Goal: Task Accomplishment & Management: Complete application form

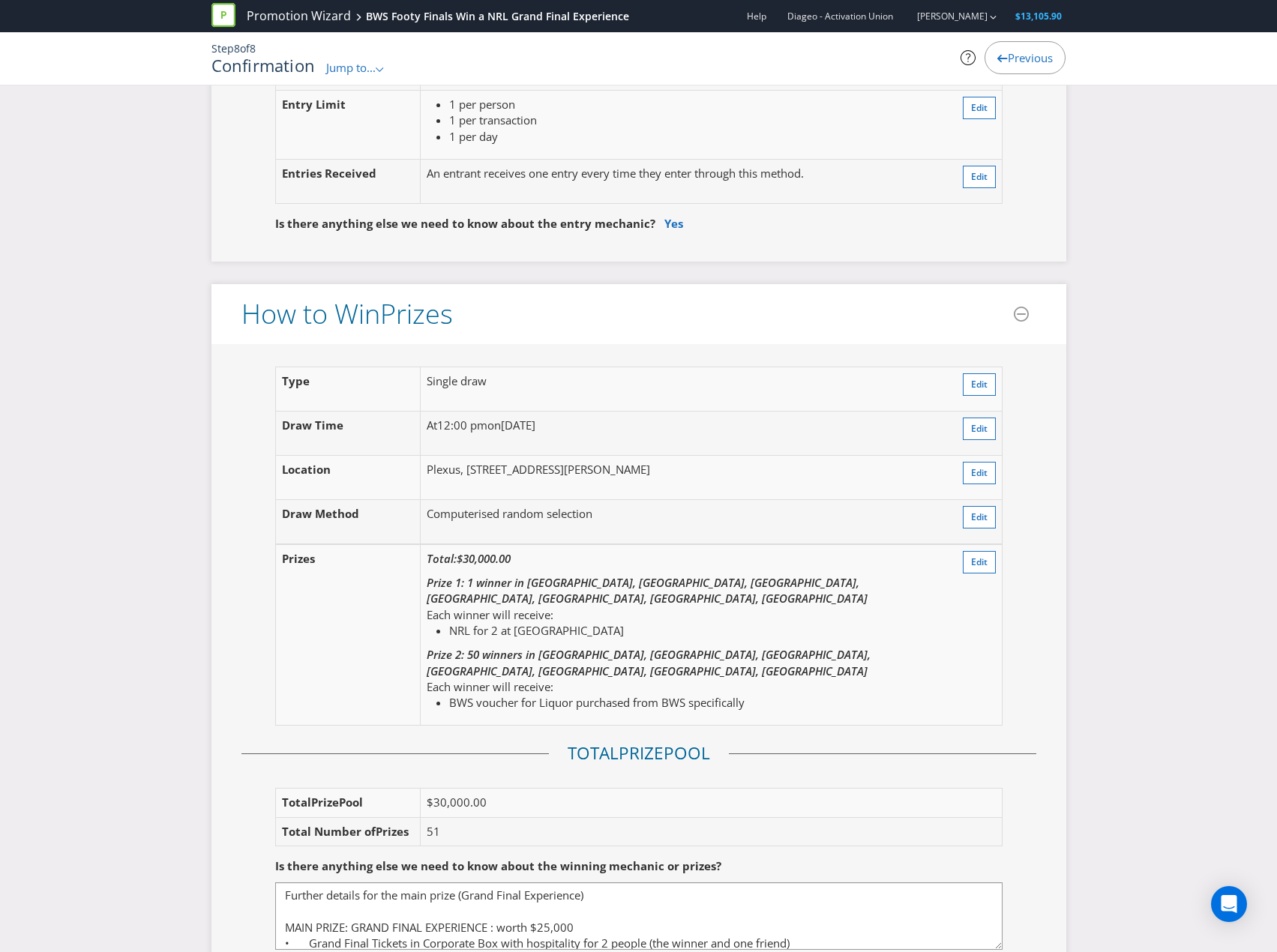
scroll to position [1575, 0]
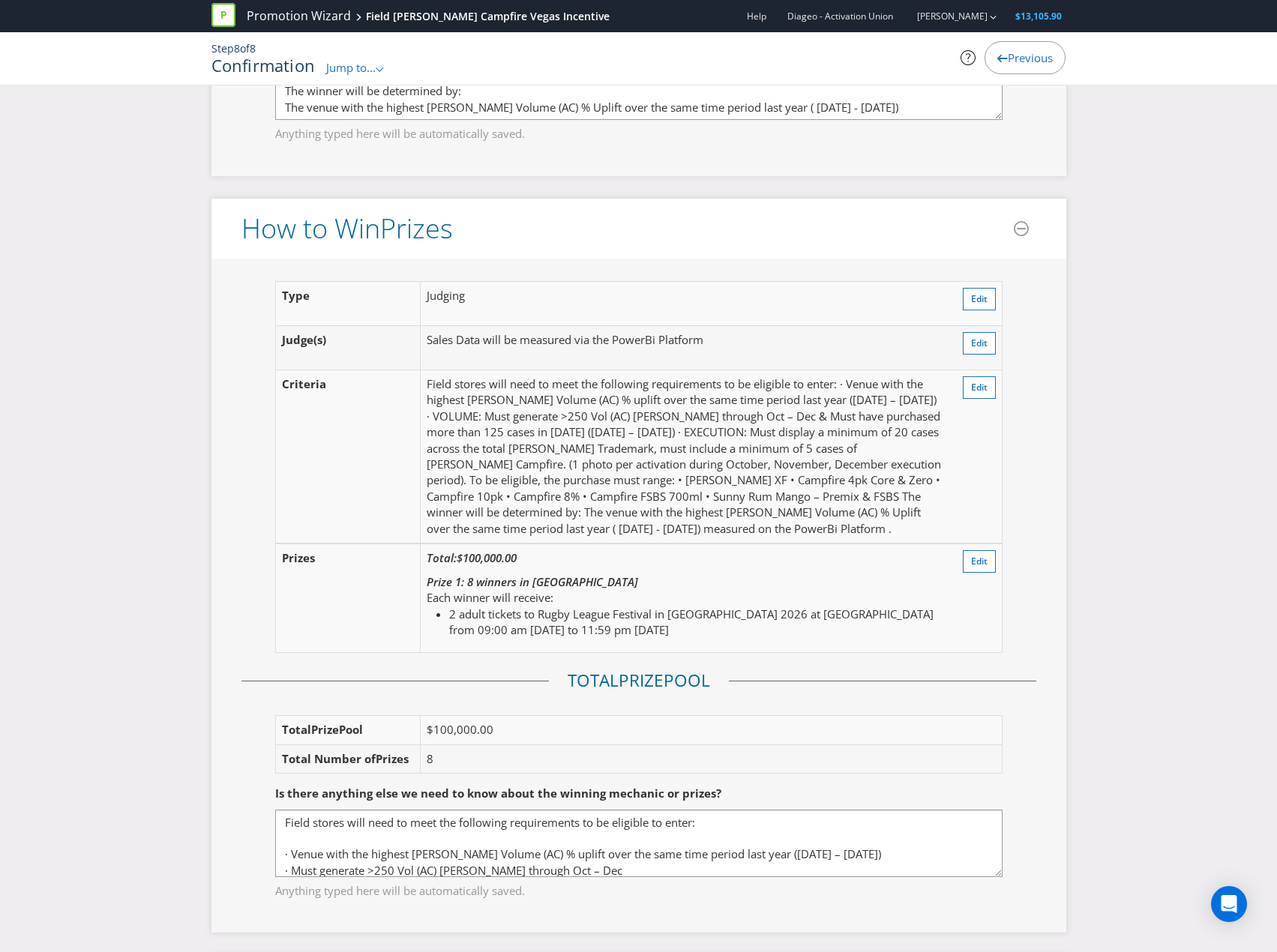
scroll to position [1500, 0]
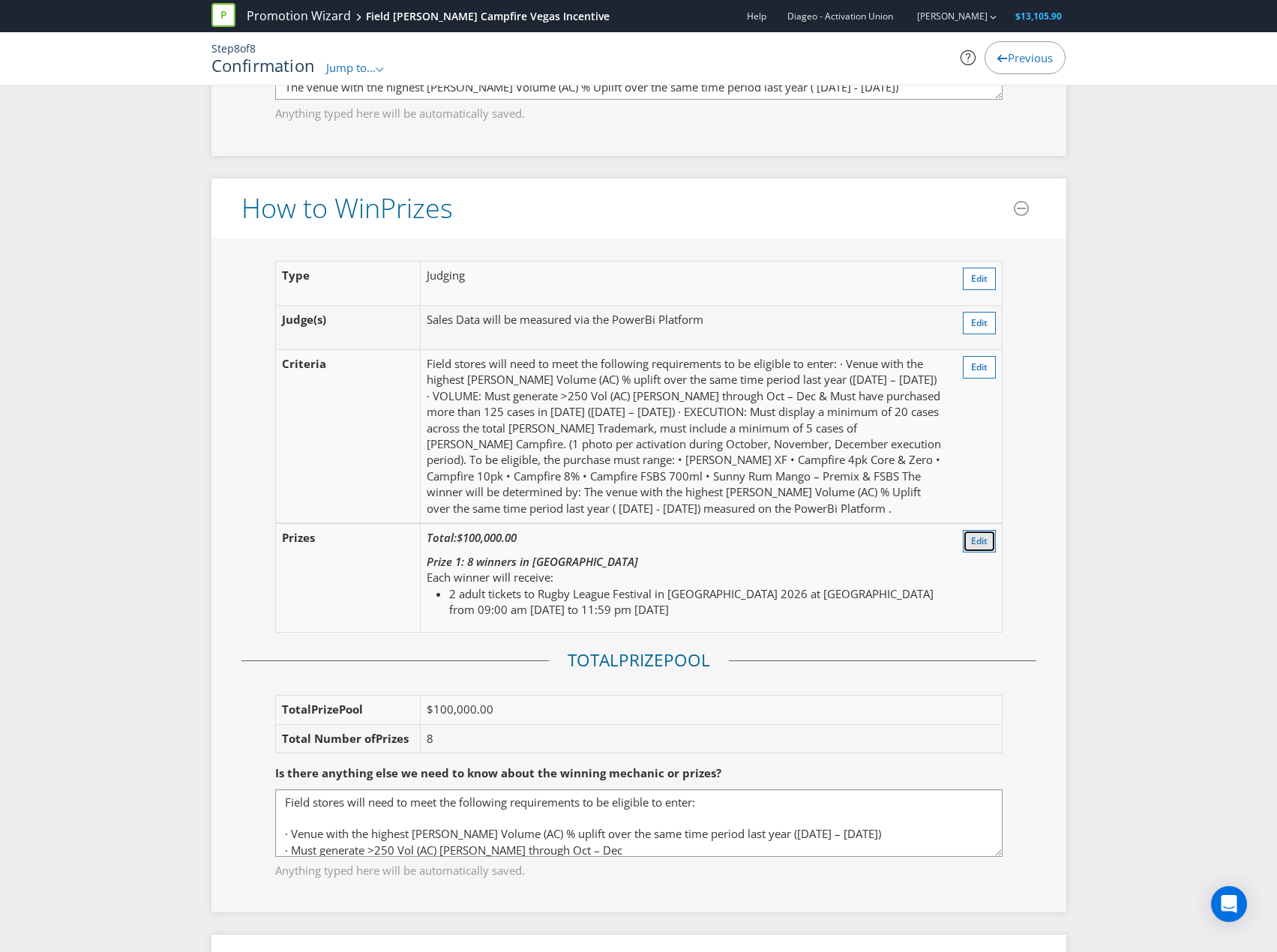
click at [988, 535] on button "Edit" at bounding box center [980, 541] width 33 height 22
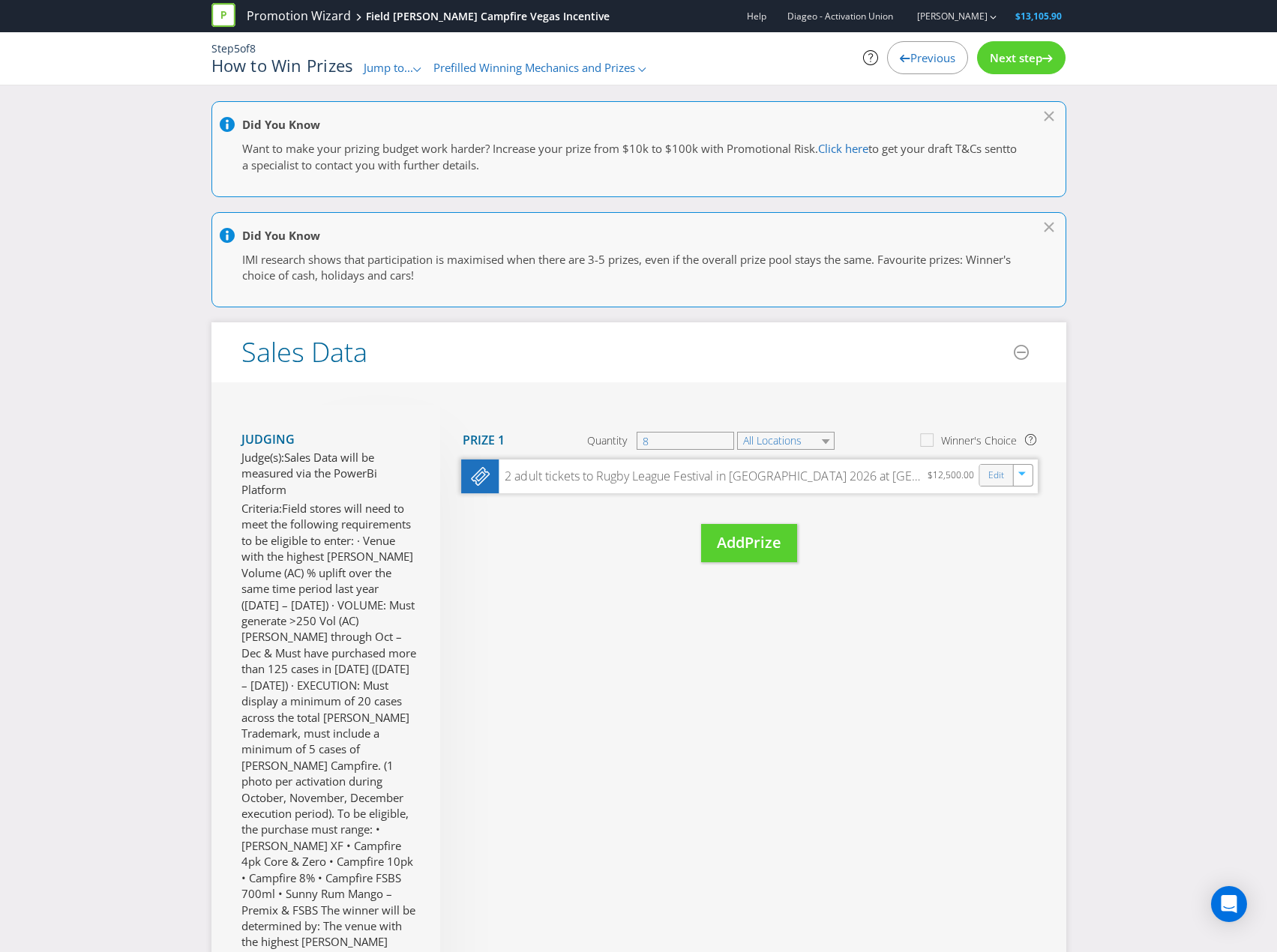
click at [988, 479] on div "Edit" at bounding box center [997, 475] width 34 height 21
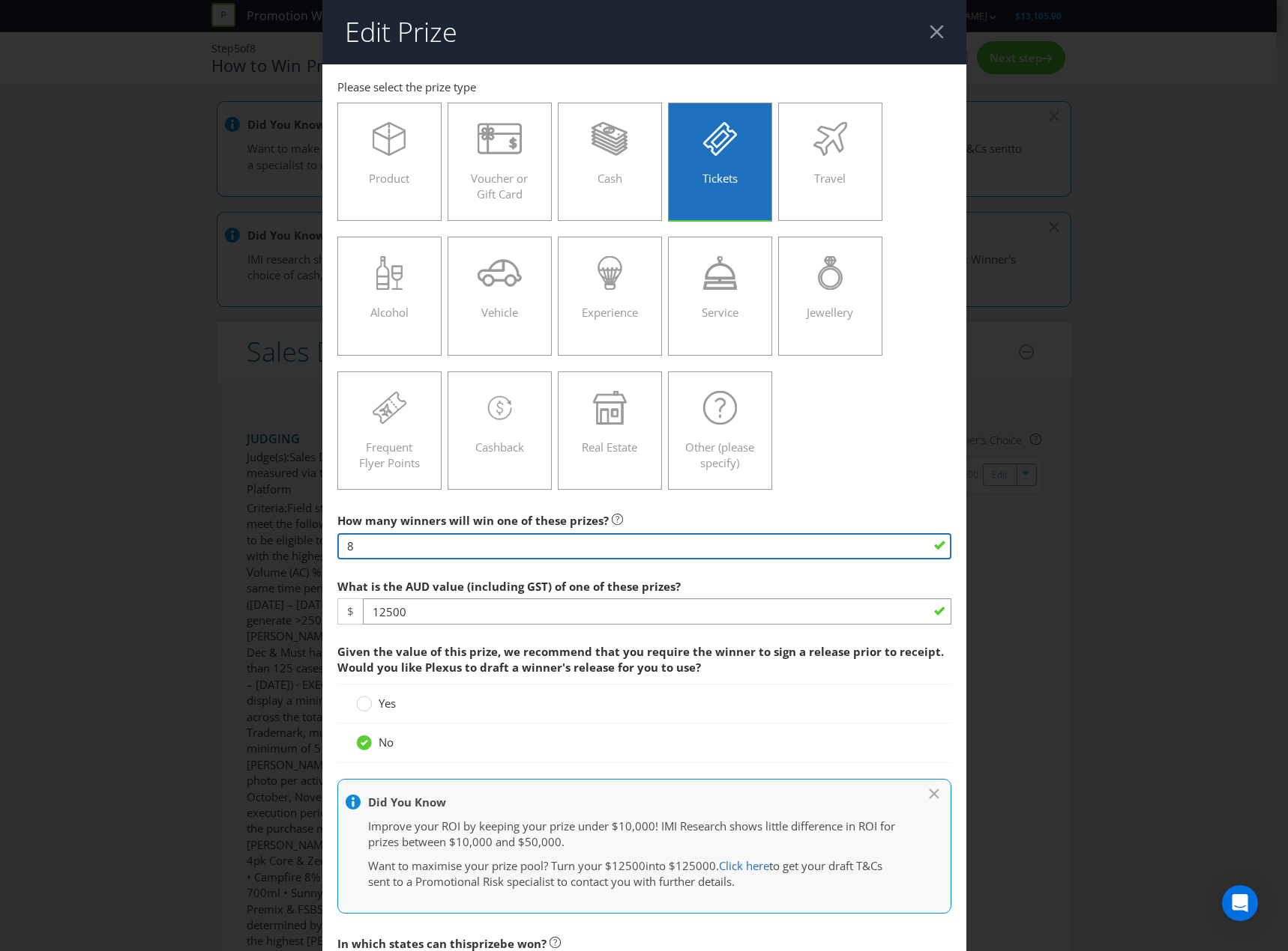
click at [482, 542] on input "8" at bounding box center [644, 546] width 614 height 26
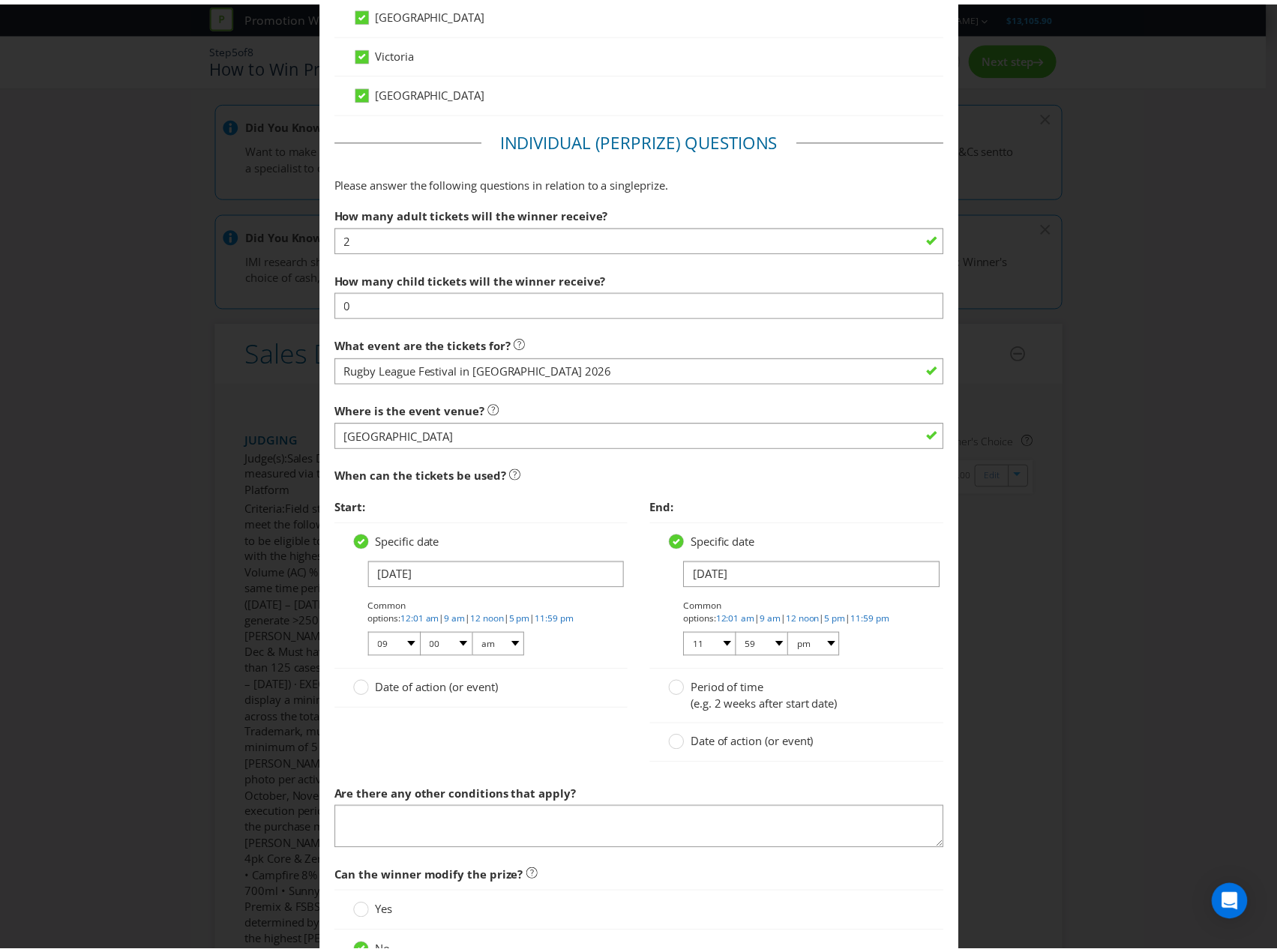
scroll to position [1351, 0]
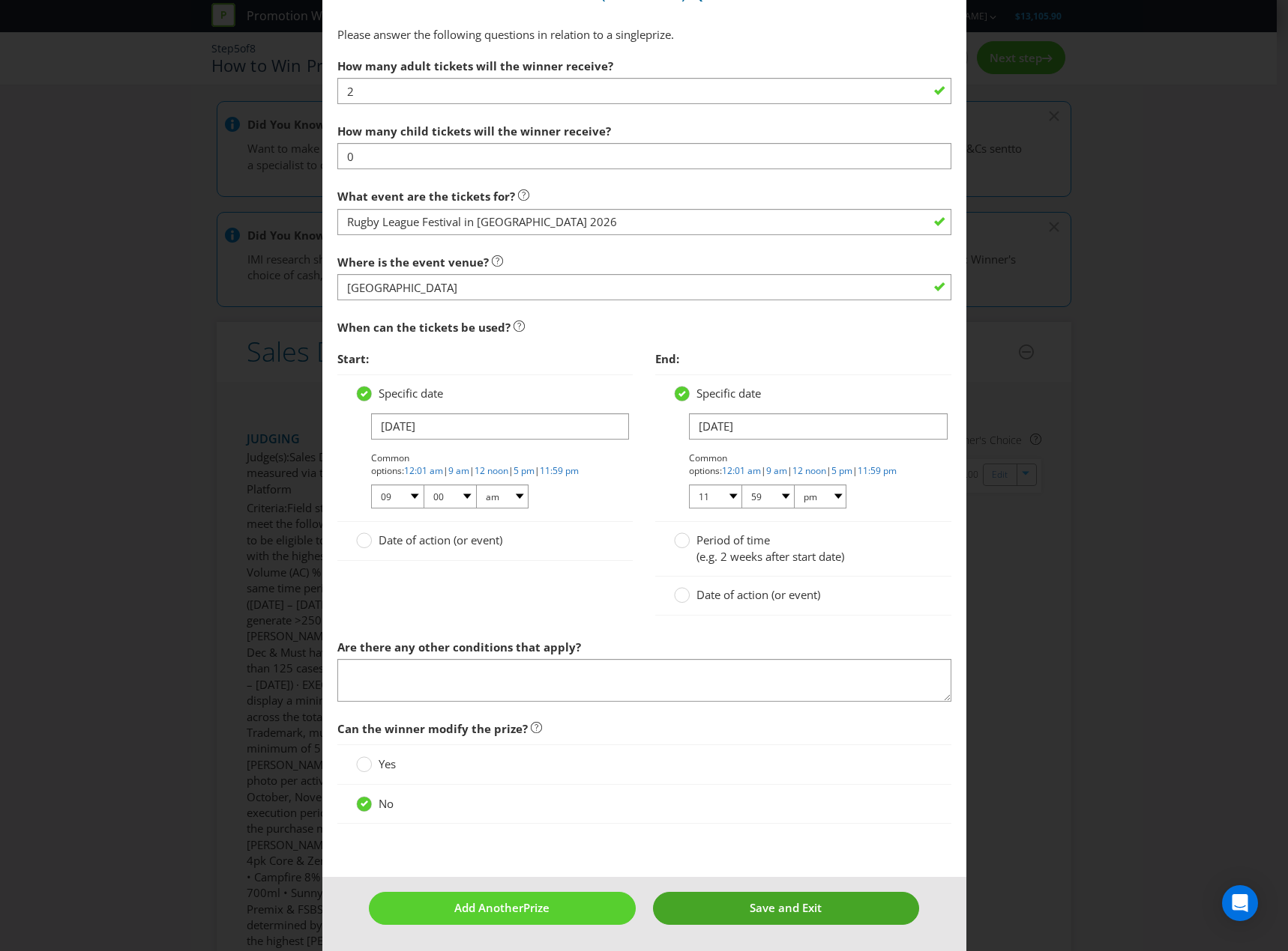
type input "13"
click at [806, 924] on button "Save and Exit" at bounding box center [786, 908] width 266 height 32
type input "13"
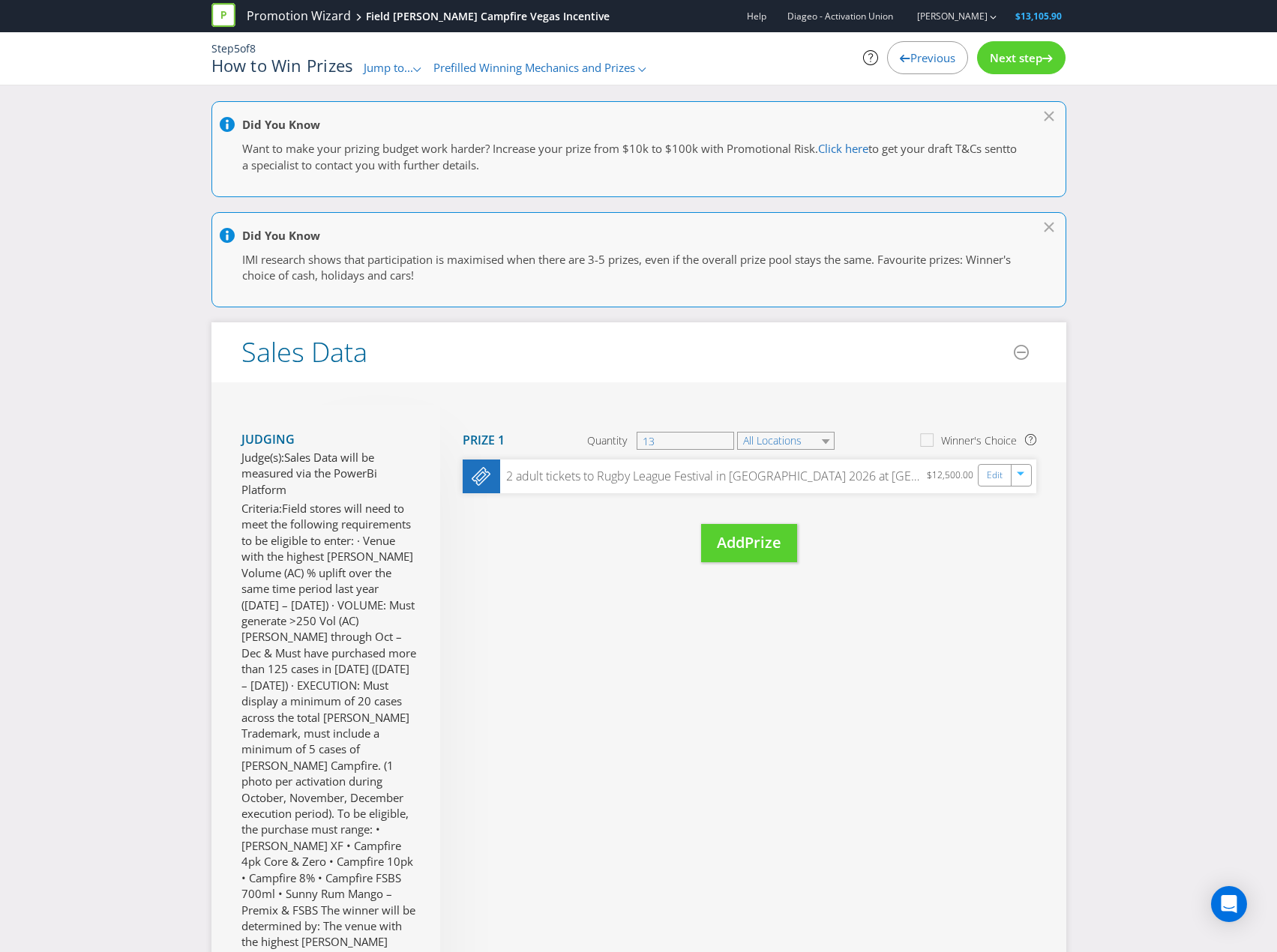
click at [1046, 55] on icon at bounding box center [1047, 58] width 10 height 7
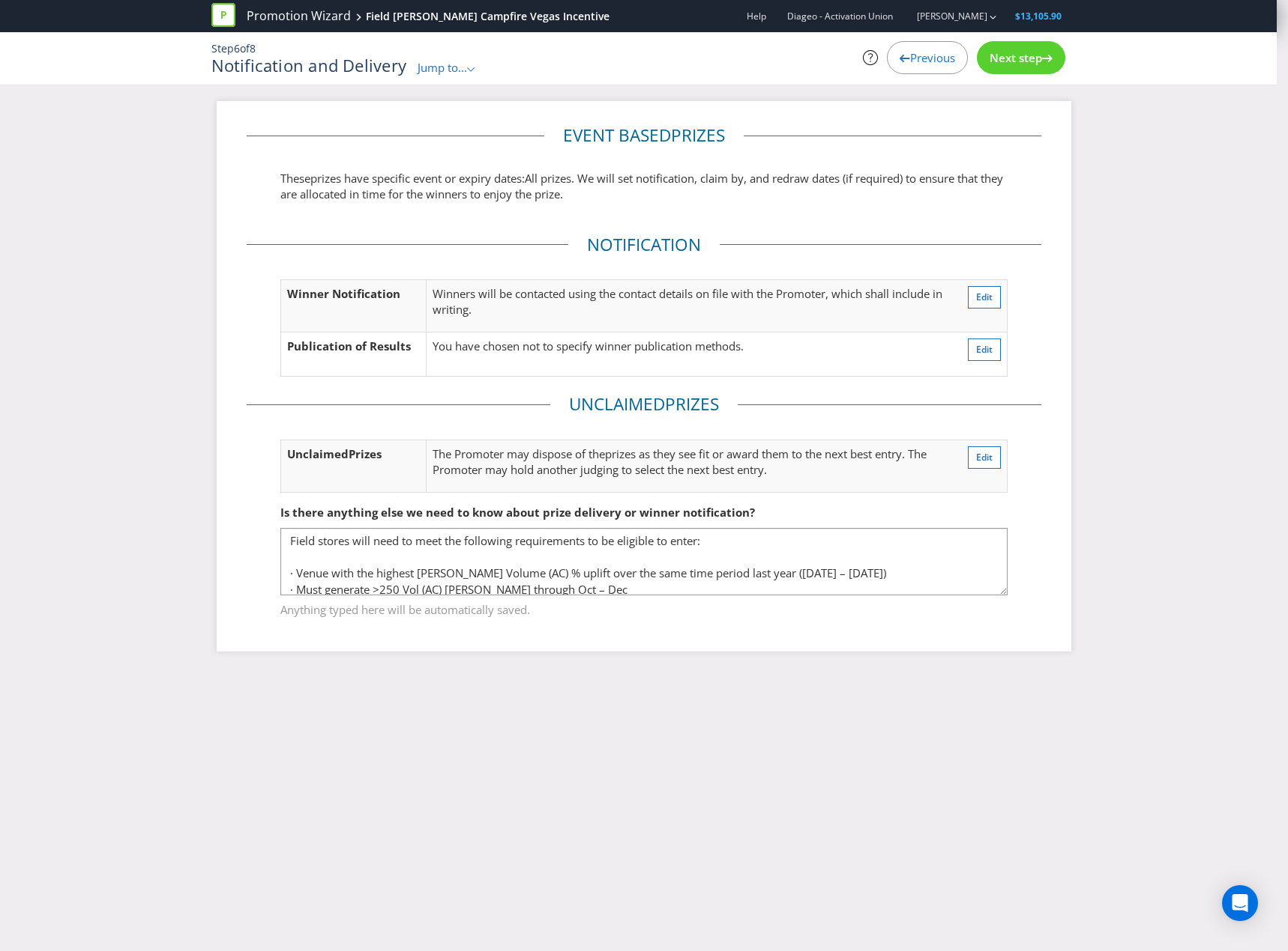
click at [1027, 65] on div "Next step" at bounding box center [1021, 58] width 89 height 33
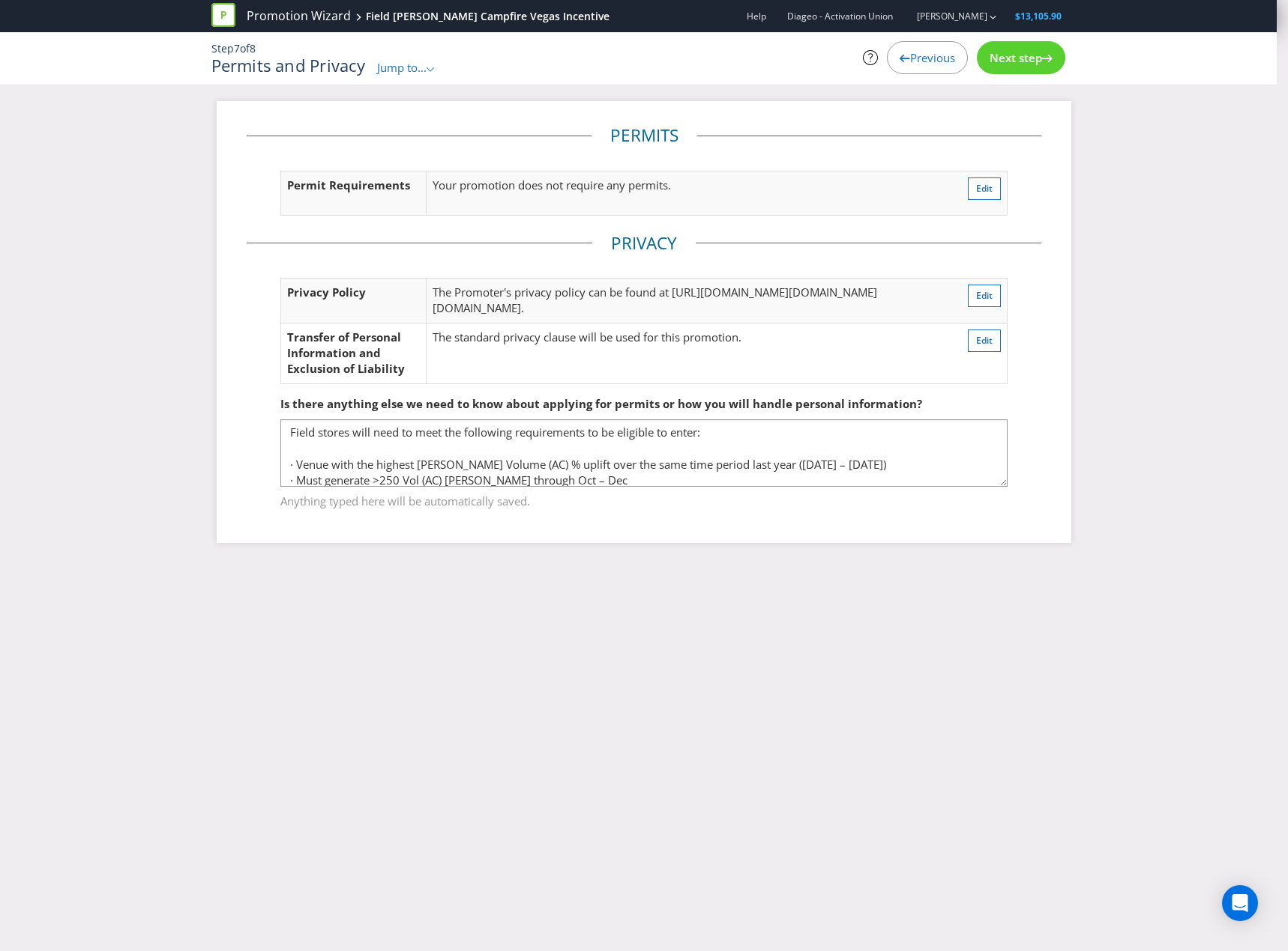
click at [1055, 31] on div "Promotion Wizard Field [PERSON_NAME] Campfire Vegas Incentive Help Diageo - Act…" at bounding box center [638, 16] width 855 height 32
click at [1044, 49] on div "Next step" at bounding box center [1021, 58] width 89 height 33
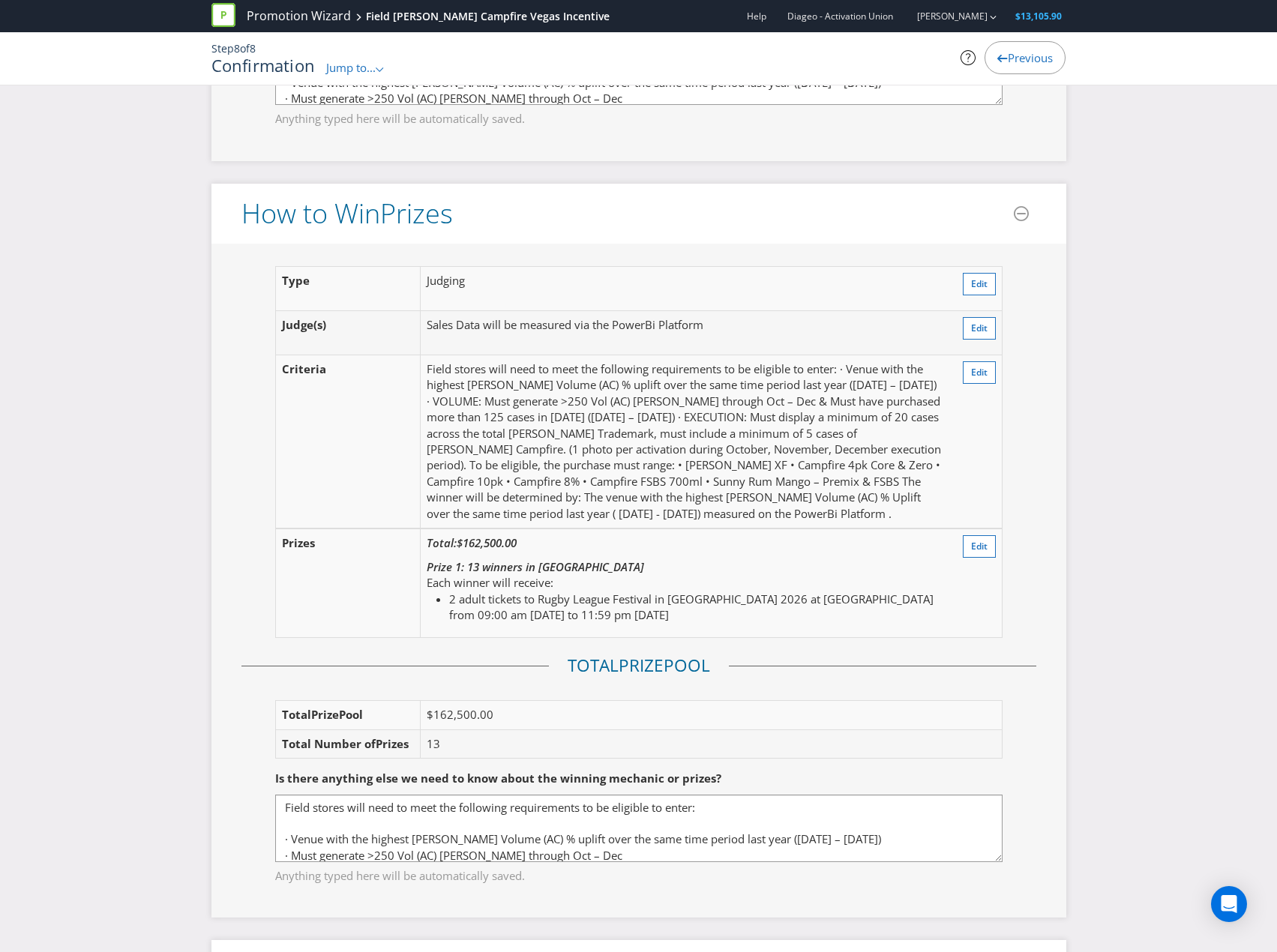
scroll to position [1500, 0]
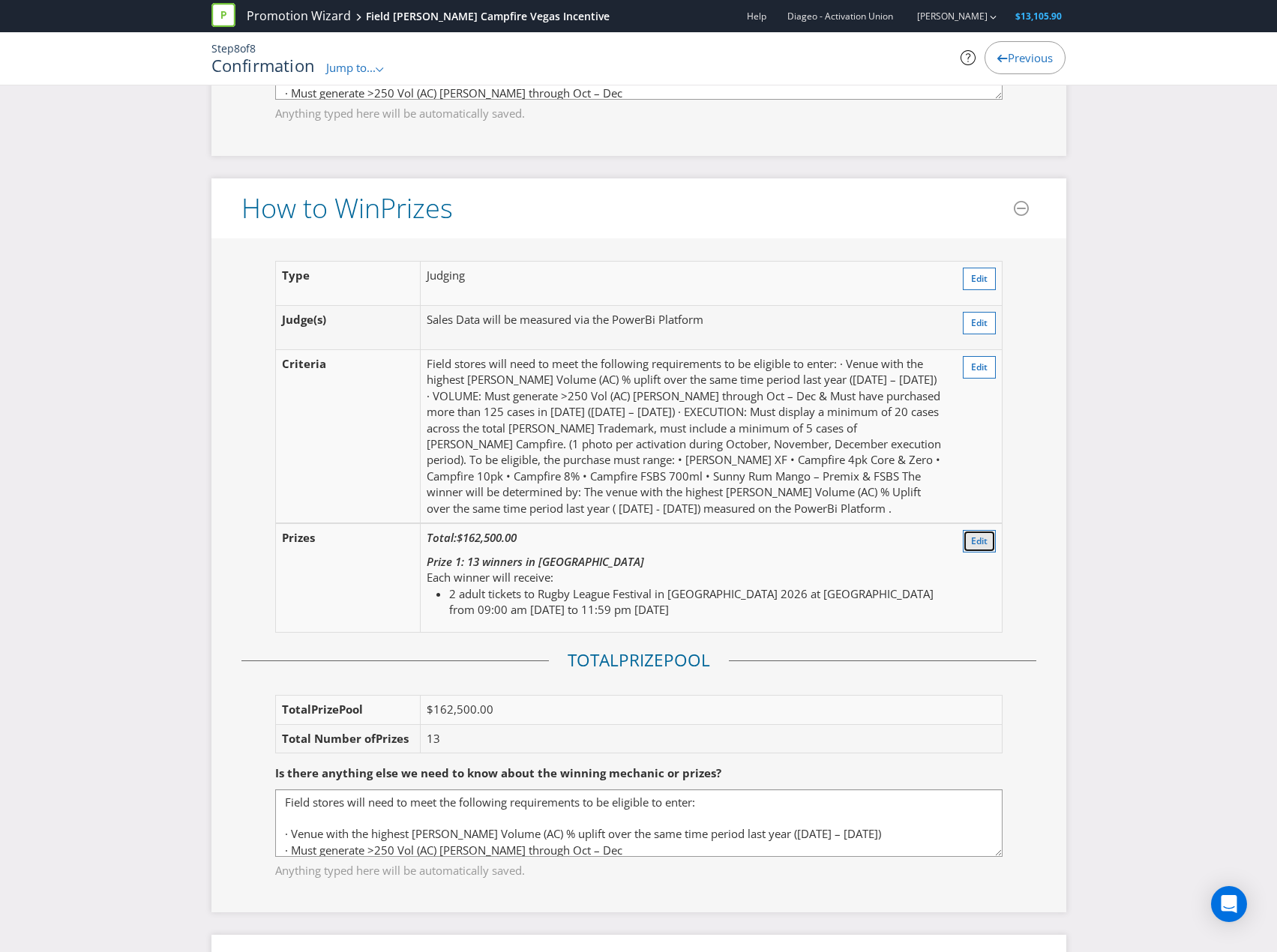
click at [988, 541] on button "Edit" at bounding box center [980, 541] width 33 height 22
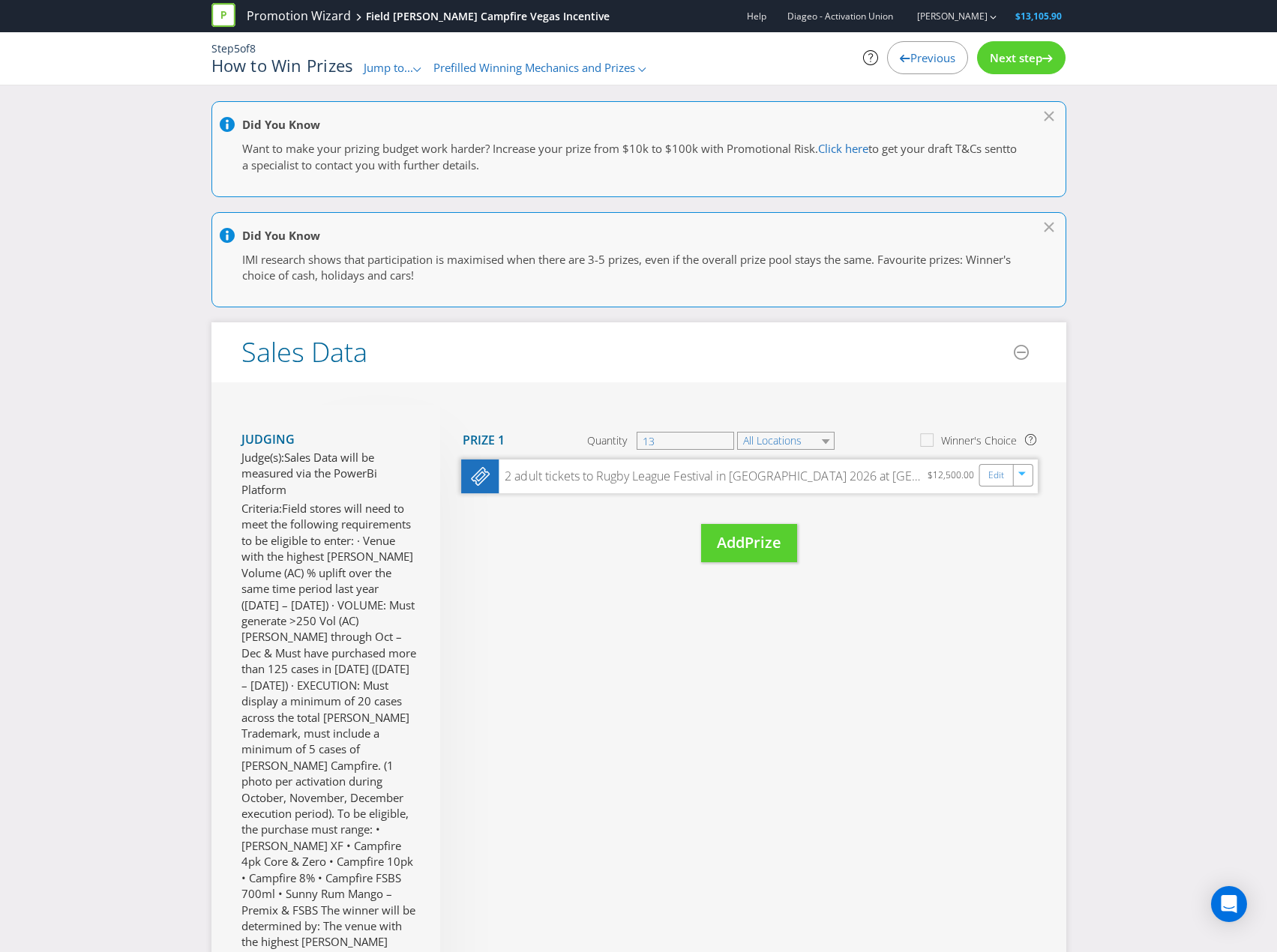
click at [754, 486] on div "2 adult tickets to Rugby League Festival in [GEOGRAPHIC_DATA] 2026 at [GEOGRAPH…" at bounding box center [749, 476] width 577 height 34
click at [990, 477] on link "Edit" at bounding box center [996, 475] width 16 height 18
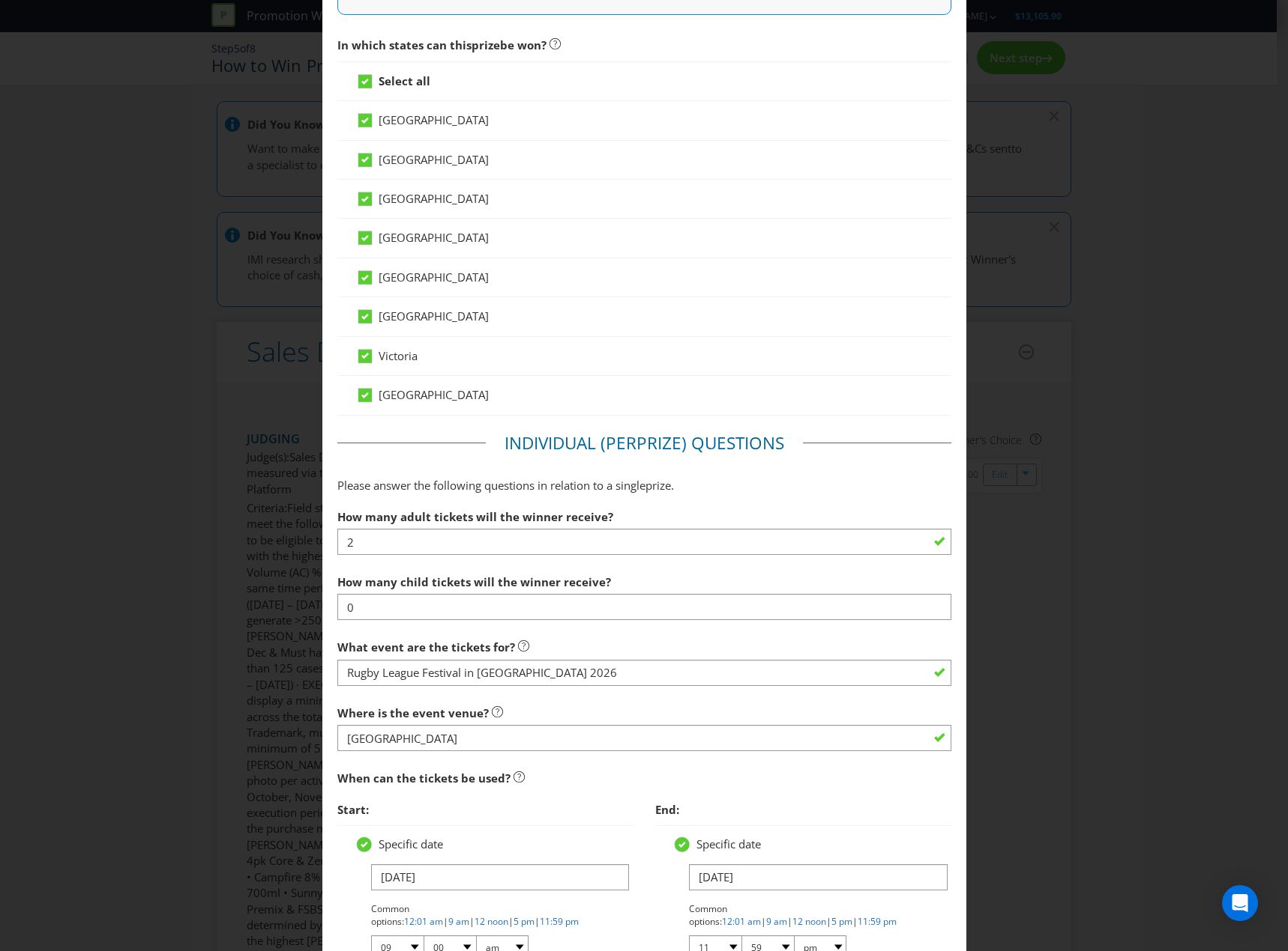
scroll to position [1348, 0]
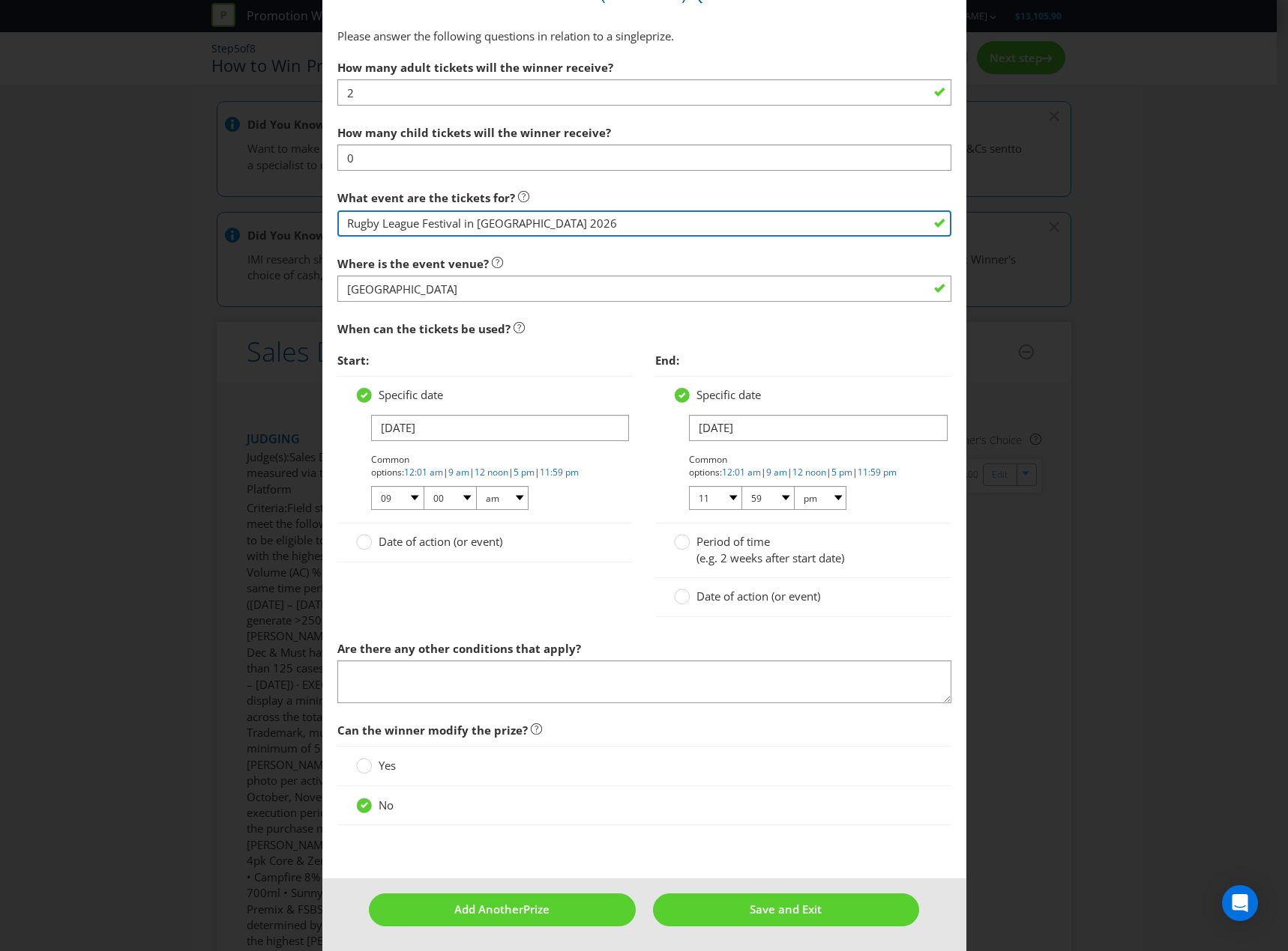
click at [600, 226] on input "Rugby League Festival in [GEOGRAPHIC_DATA] 2026" at bounding box center [644, 223] width 614 height 26
click at [675, 217] on input "Rugby League Festival in [GEOGRAPHIC_DATA] 2026 includes: flights & accomodatio…" at bounding box center [644, 223] width 614 height 26
click at [873, 222] on input "Rugby League Festival in [GEOGRAPHIC_DATA] 2026 includes: flights & accommodati…" at bounding box center [644, 223] width 614 height 26
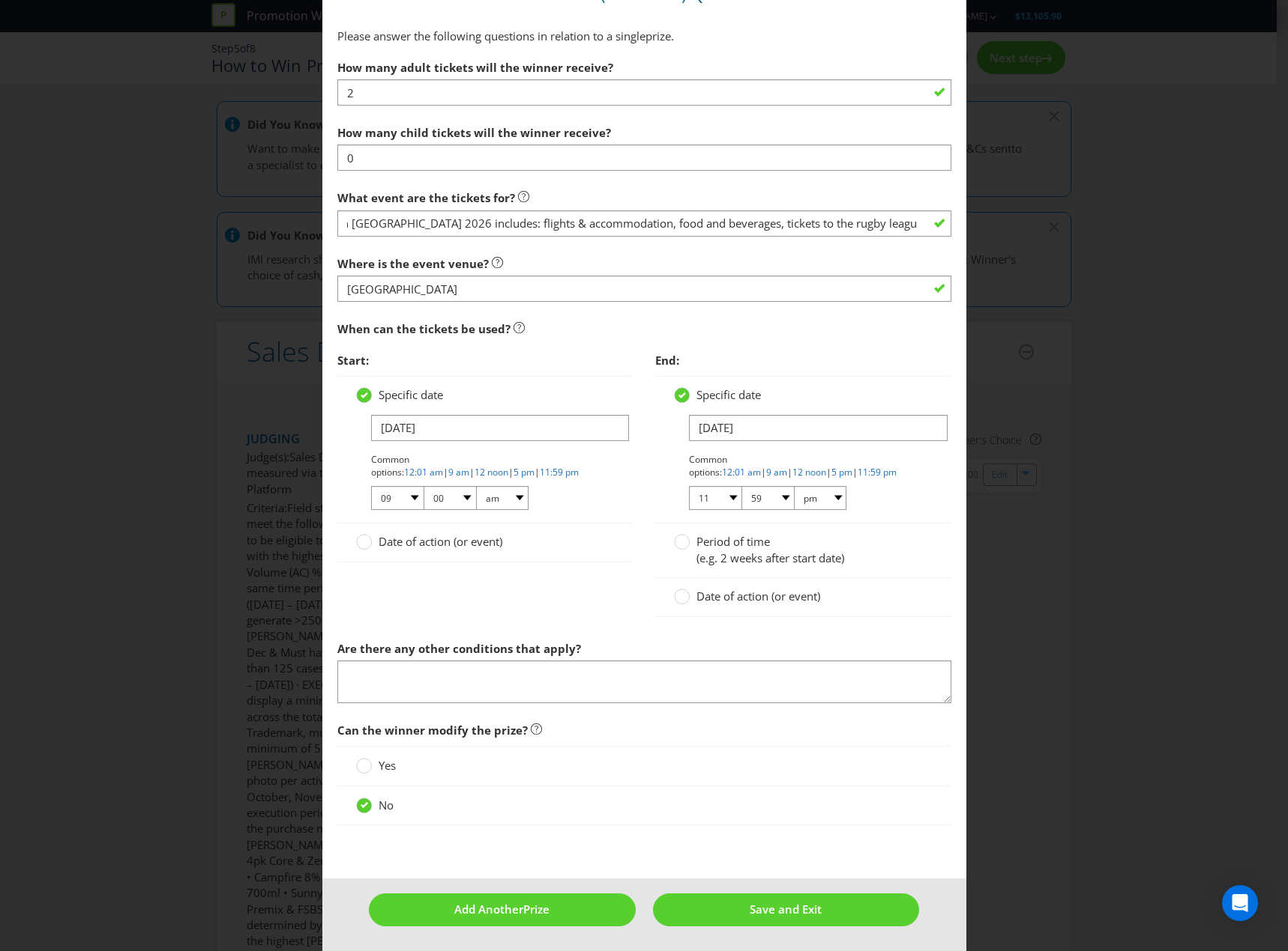
scroll to position [0, 0]
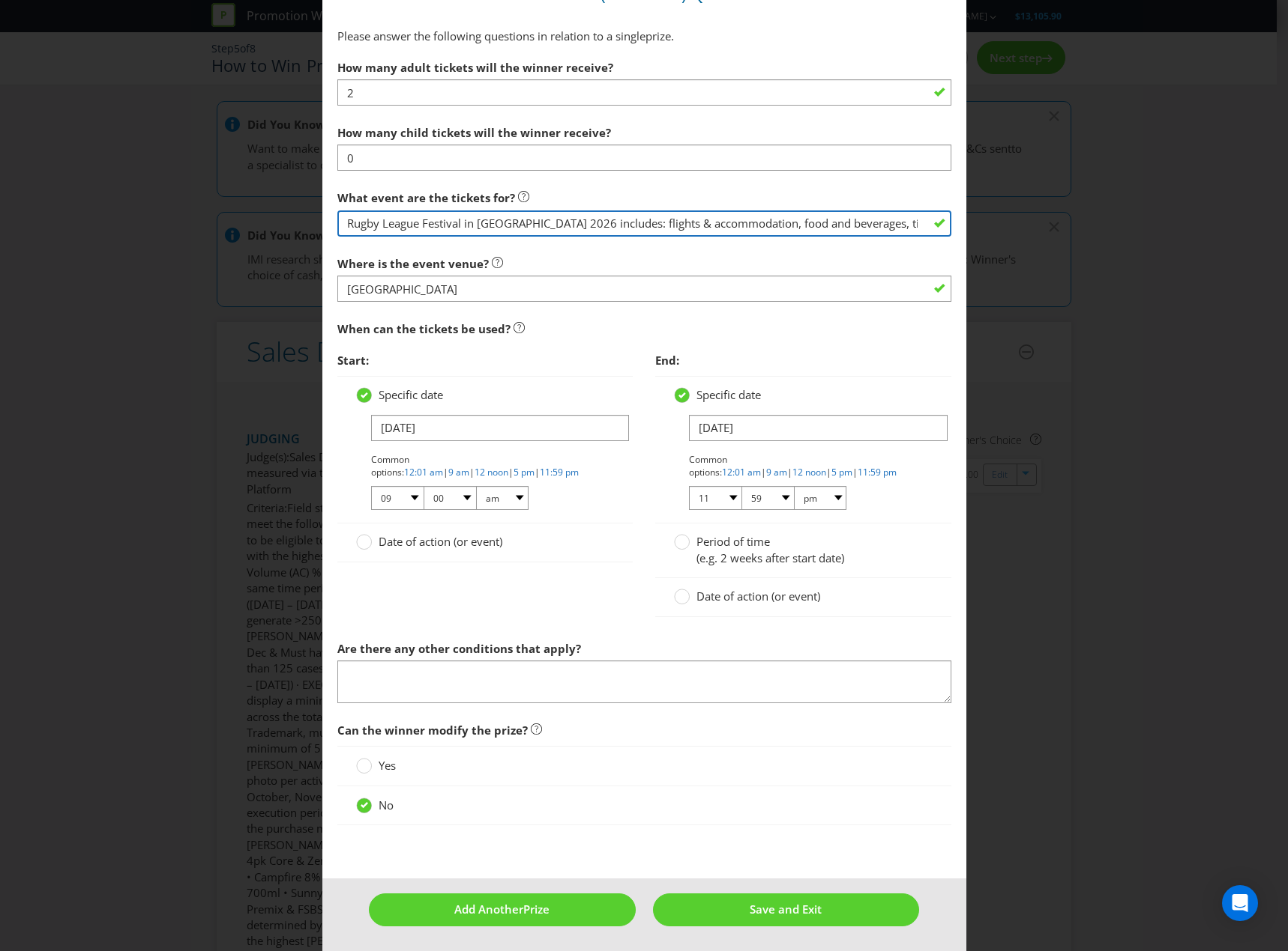
click at [883, 226] on input "Rugby League Festival in [GEOGRAPHIC_DATA] 2026 includes: flights & accommodati…" at bounding box center [644, 223] width 614 height 26
click at [804, 222] on input "Rugby League Festival in [GEOGRAPHIC_DATA] 2026 includes: flights & accommodati…" at bounding box center [644, 223] width 614 height 26
click at [796, 226] on input "Rugby League Festival in [GEOGRAPHIC_DATA] 2026 includes: flights & accommodati…" at bounding box center [644, 223] width 614 height 26
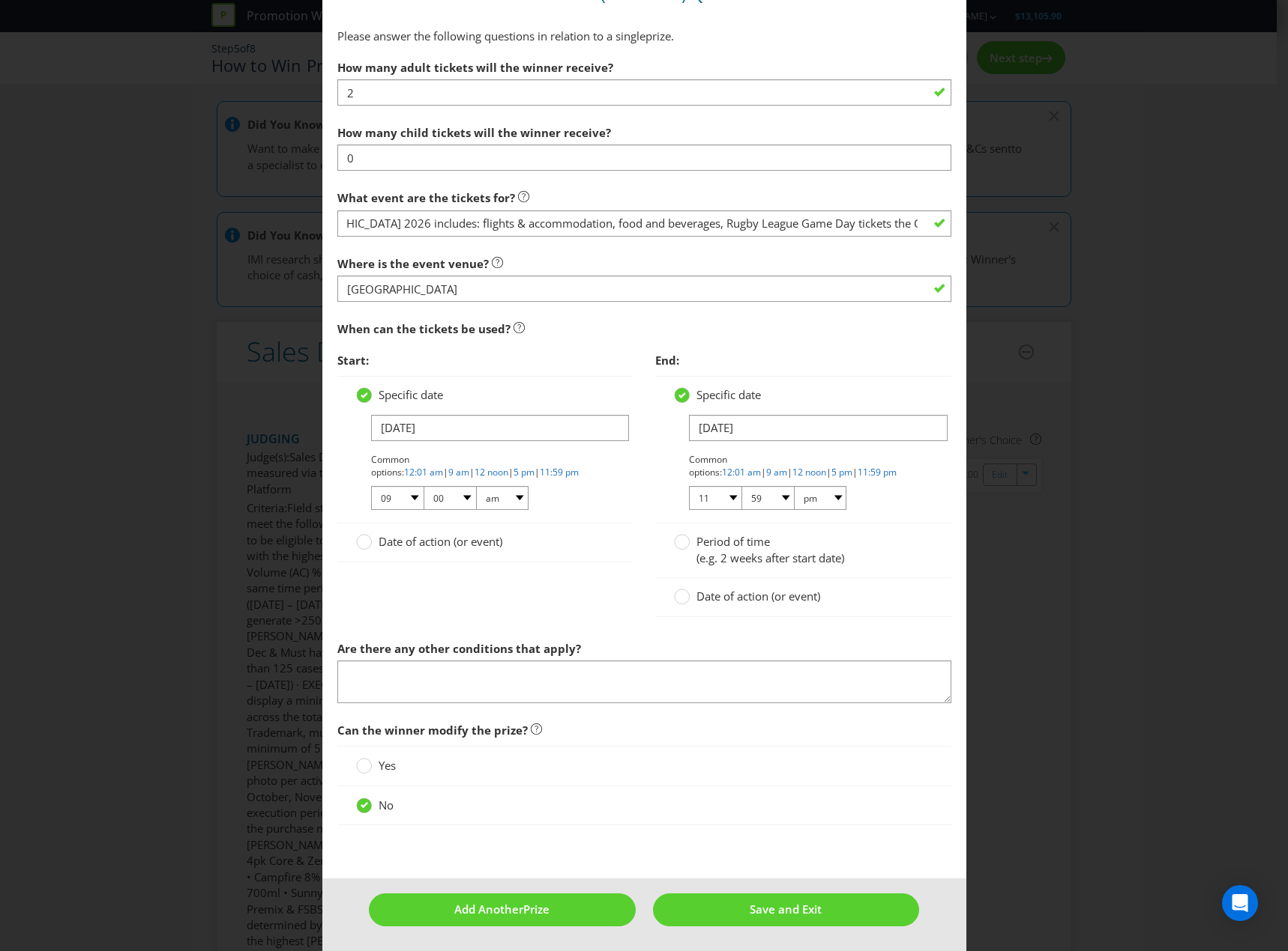
scroll to position [0, 0]
click at [865, 239] on section "How many adult tickets will the winner receive? 2 How many child tickets will t…" at bounding box center [644, 378] width 614 height 652
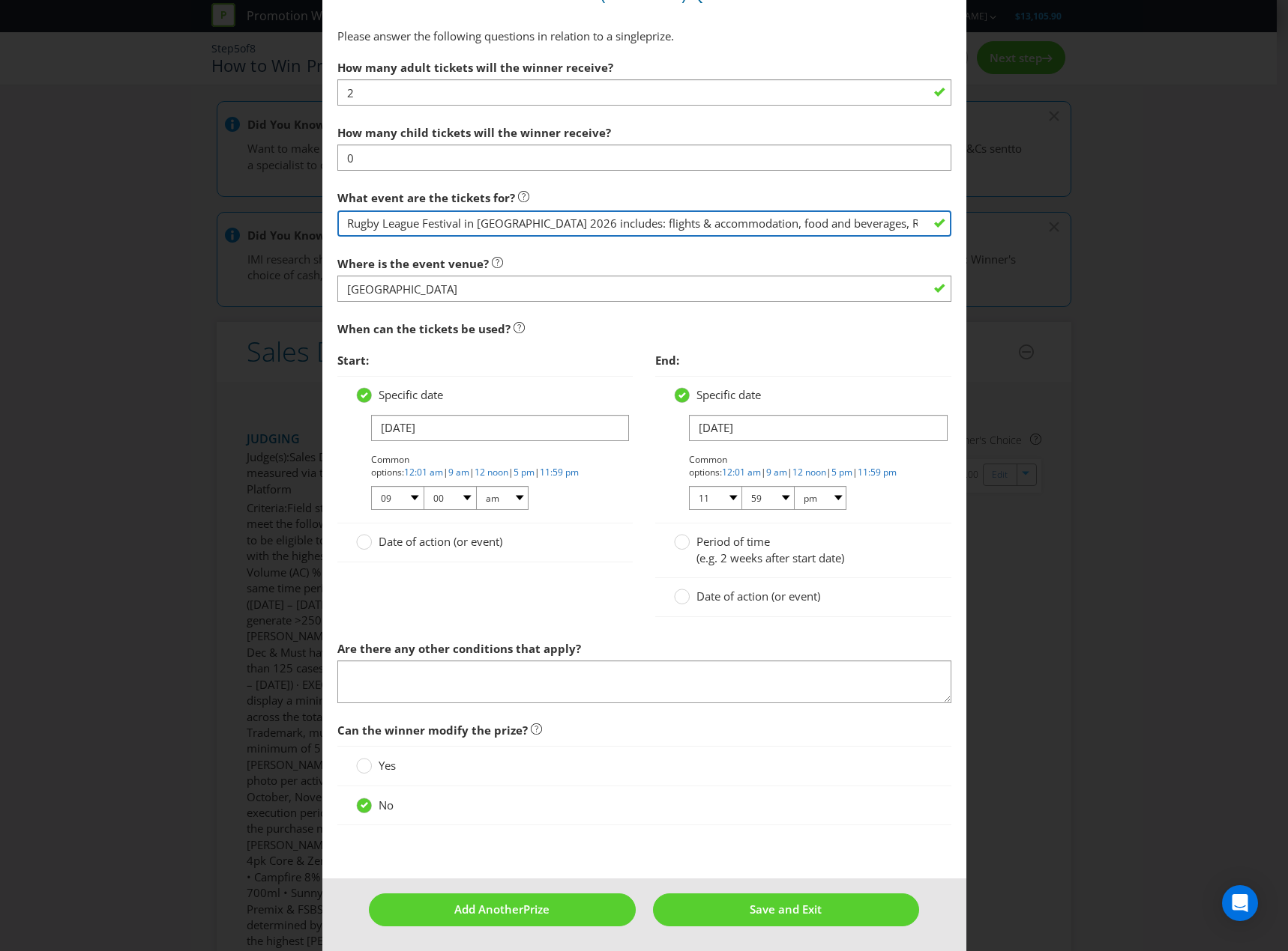
click at [880, 219] on input "Rugby League Festival in [GEOGRAPHIC_DATA] 2026 includes: flights & accommodati…" at bounding box center [644, 223] width 614 height 26
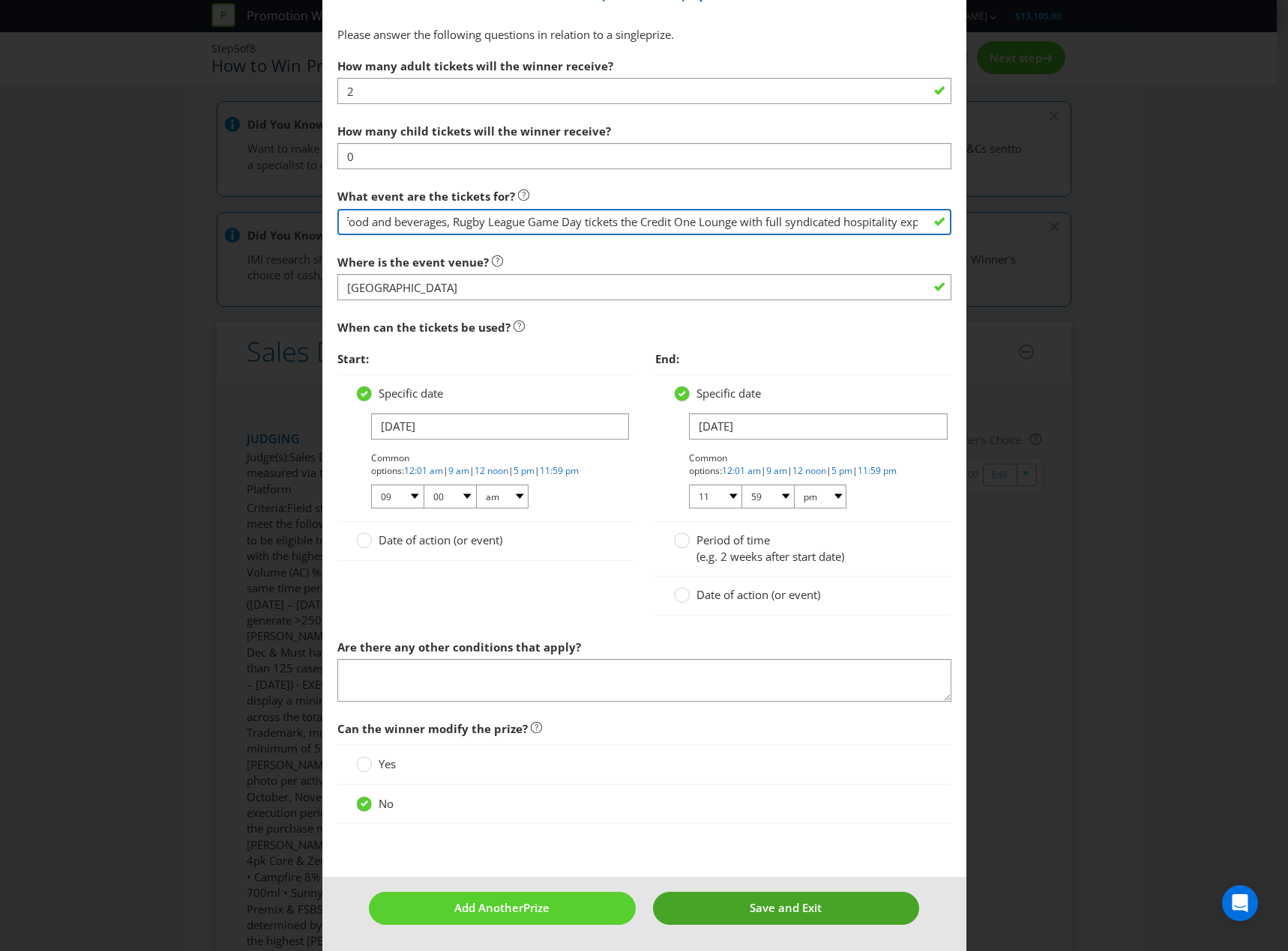
type input "Rugby League Festival in [GEOGRAPHIC_DATA] 2026 includes: flights & accommodati…"
click at [759, 915] on span "Save and Exit" at bounding box center [786, 908] width 72 height 15
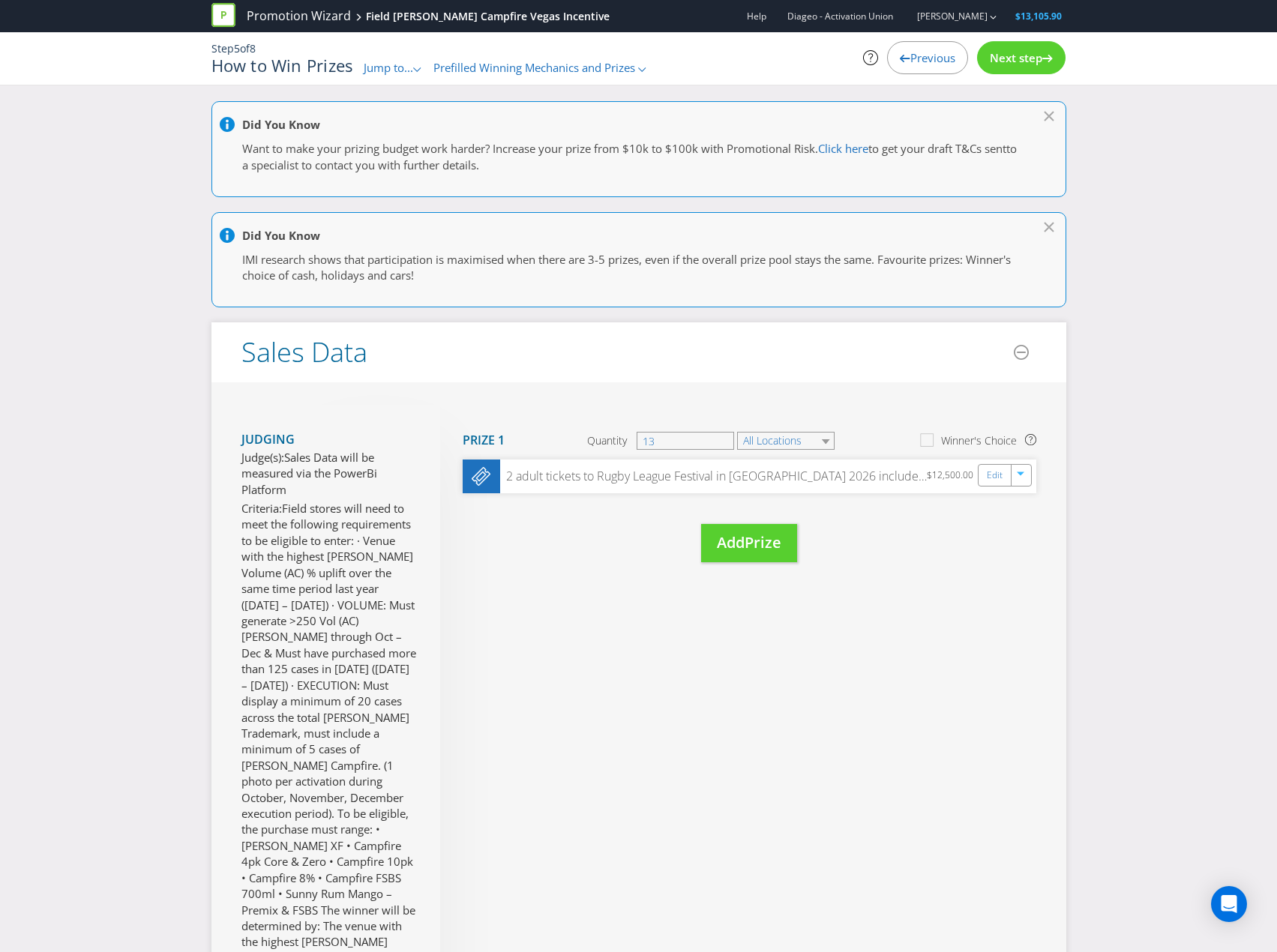
click at [1029, 65] on span "Next step" at bounding box center [1016, 57] width 53 height 15
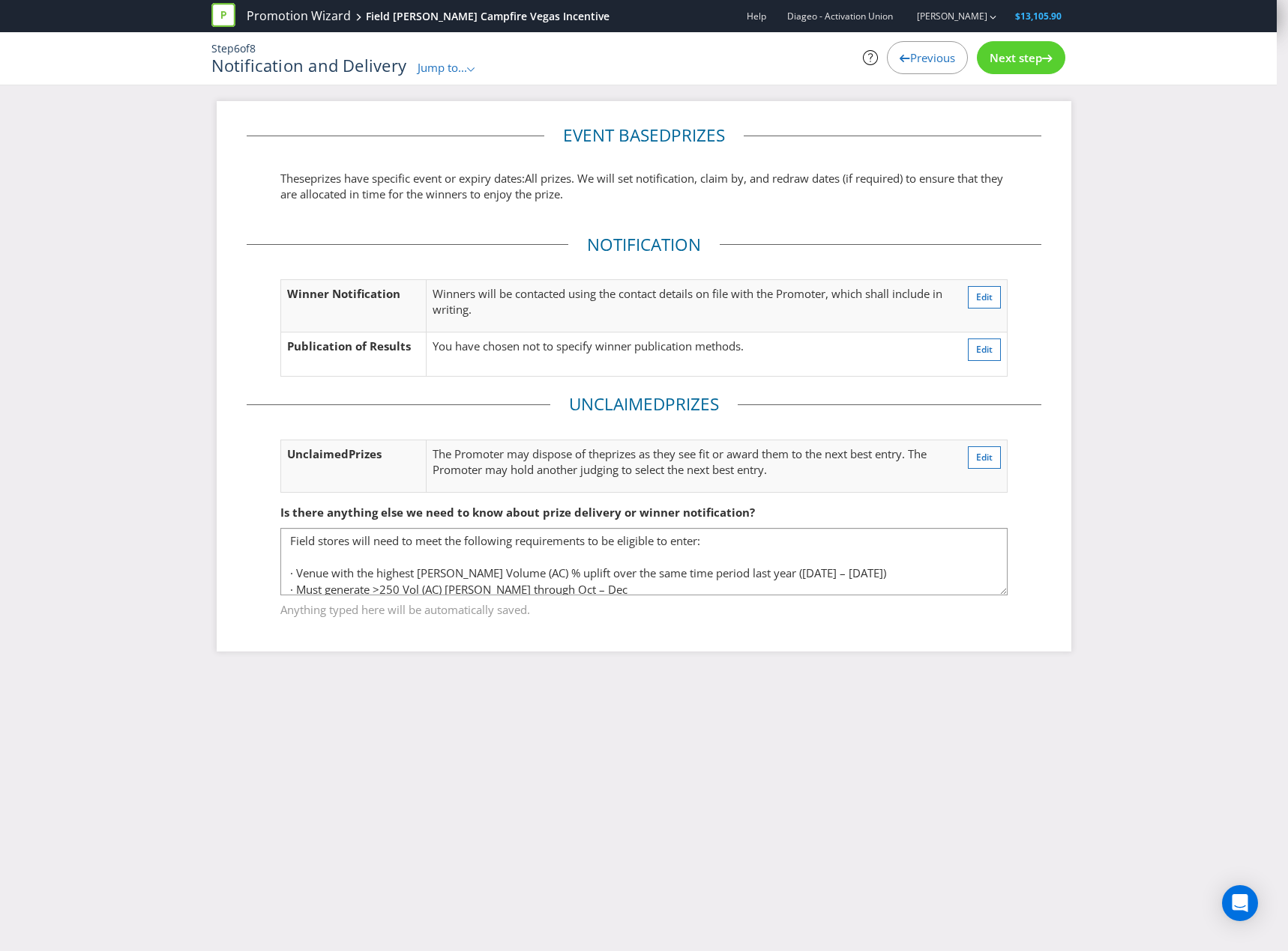
click at [1028, 65] on span "Next step" at bounding box center [1015, 57] width 53 height 15
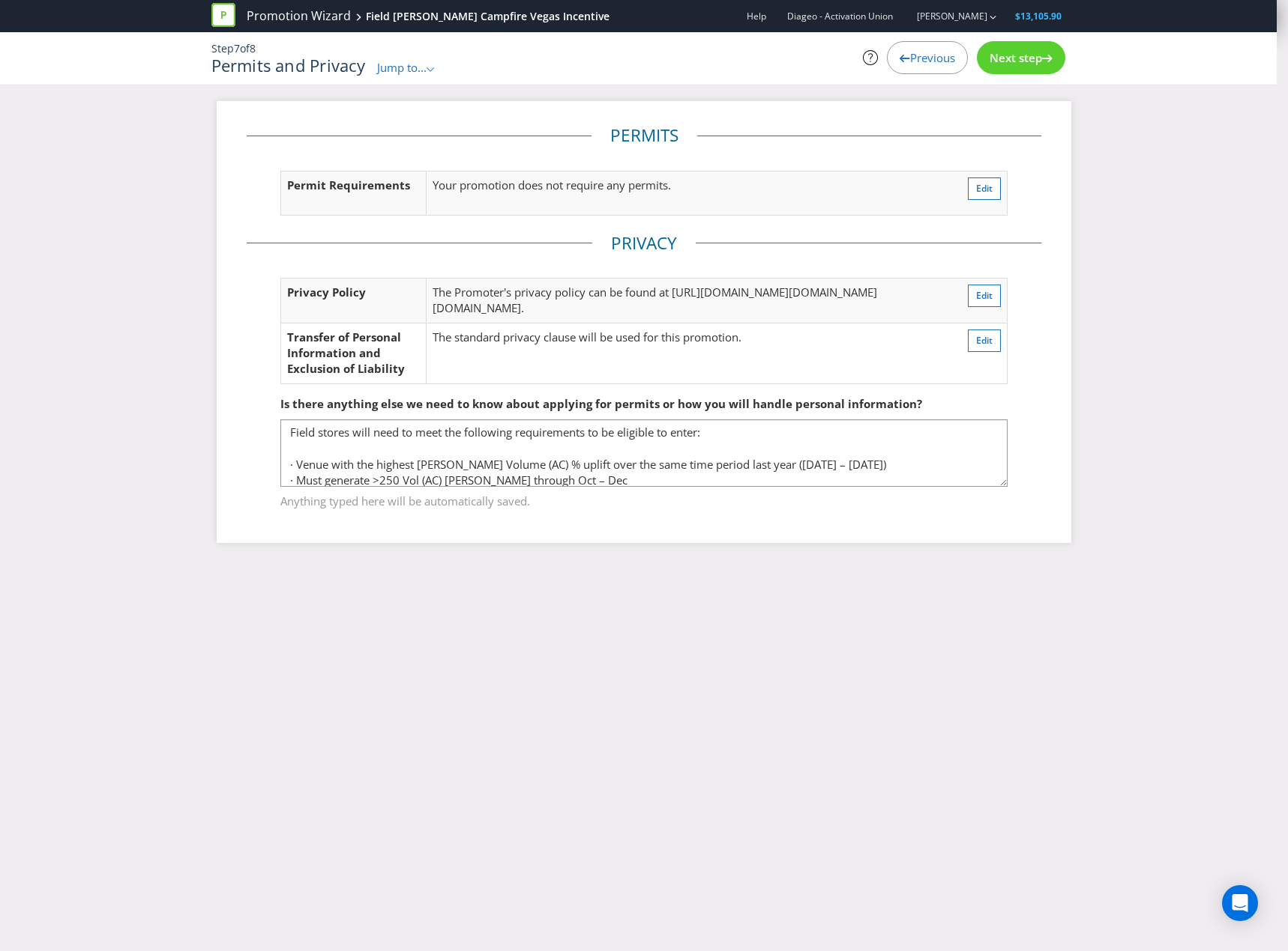
click at [1028, 65] on span "Next step" at bounding box center [1015, 57] width 53 height 15
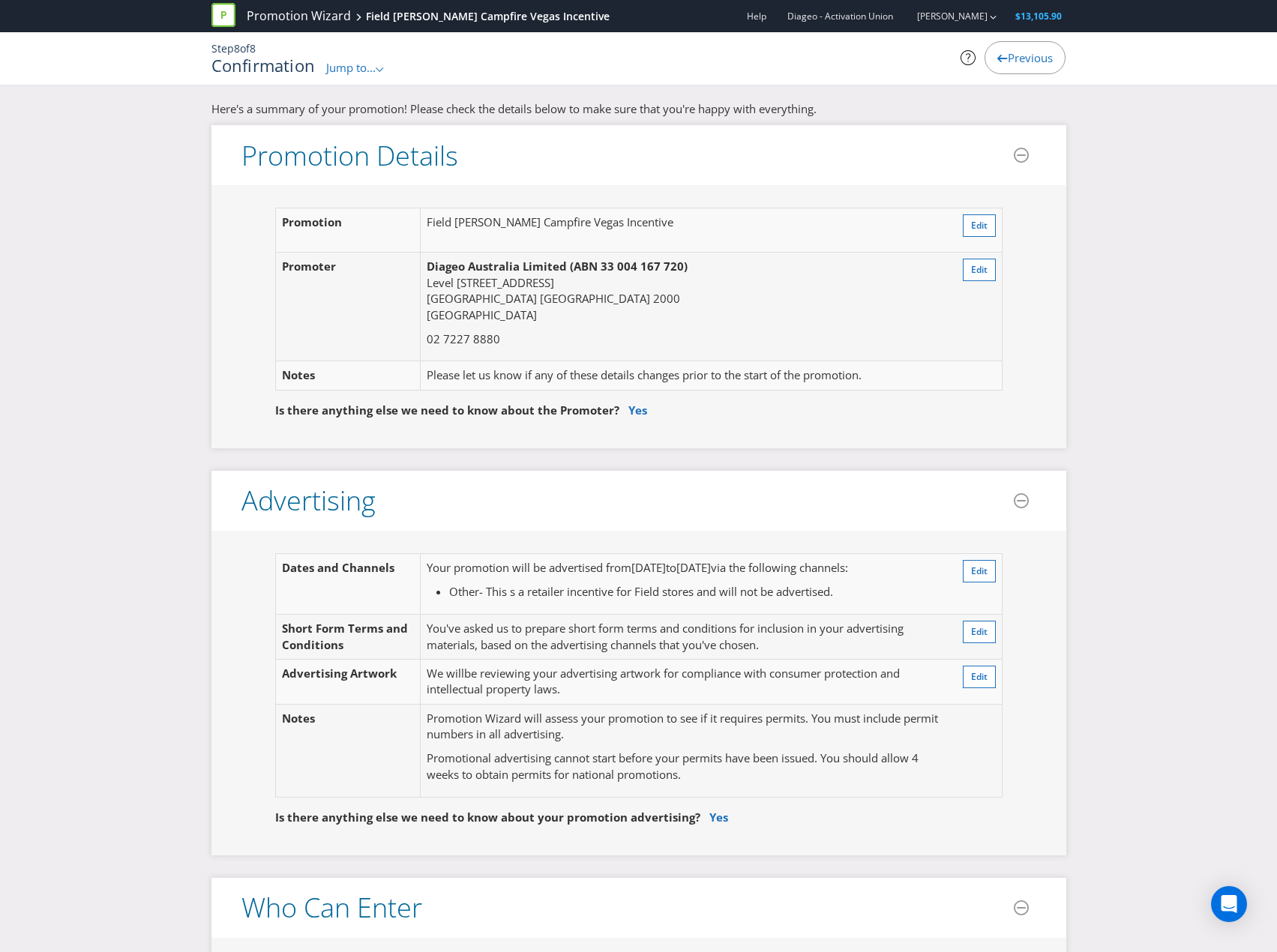
click at [1029, 65] on span "Previous" at bounding box center [1031, 57] width 45 height 15
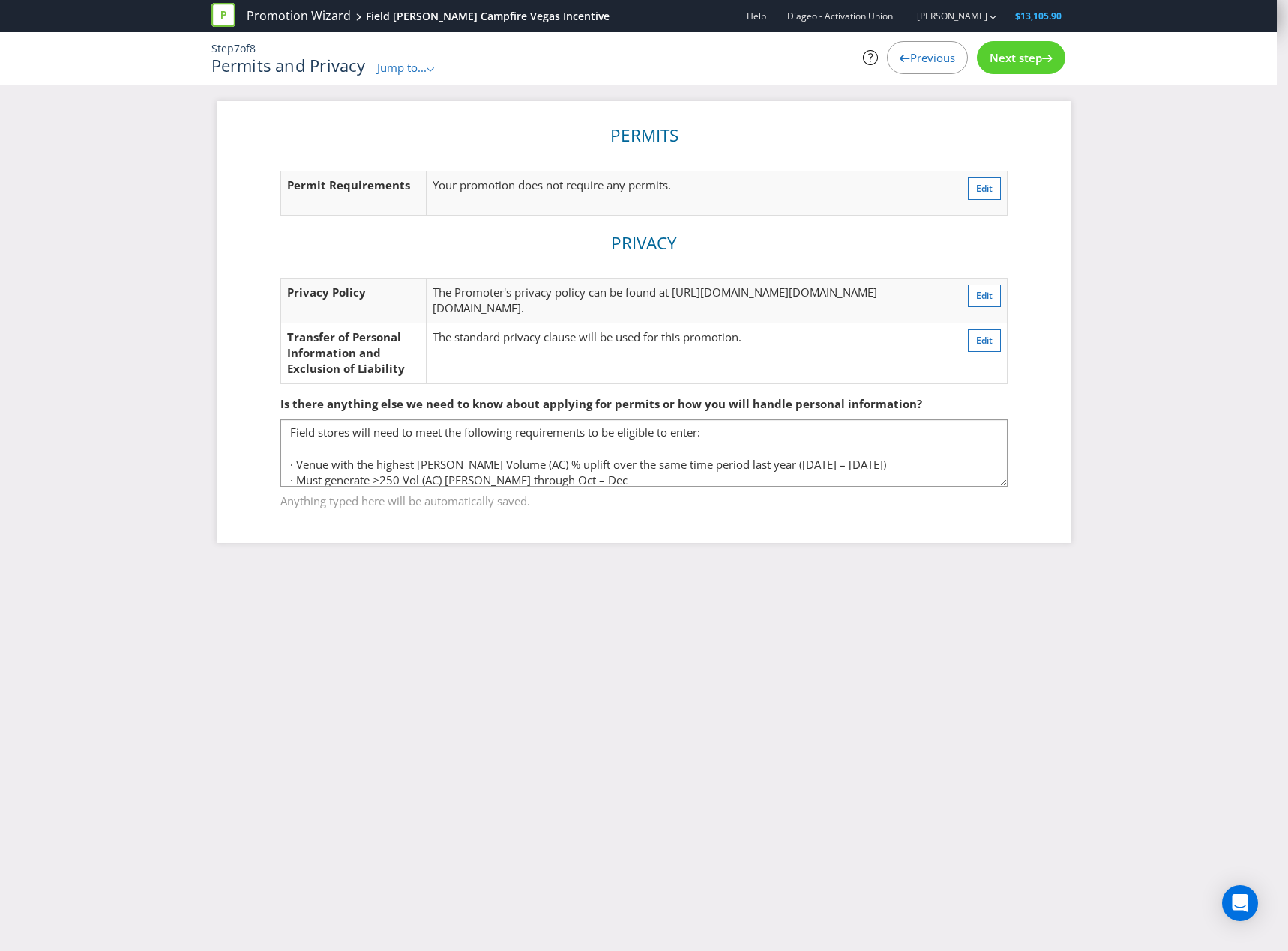
click at [1028, 65] on span "Next step" at bounding box center [1015, 57] width 53 height 15
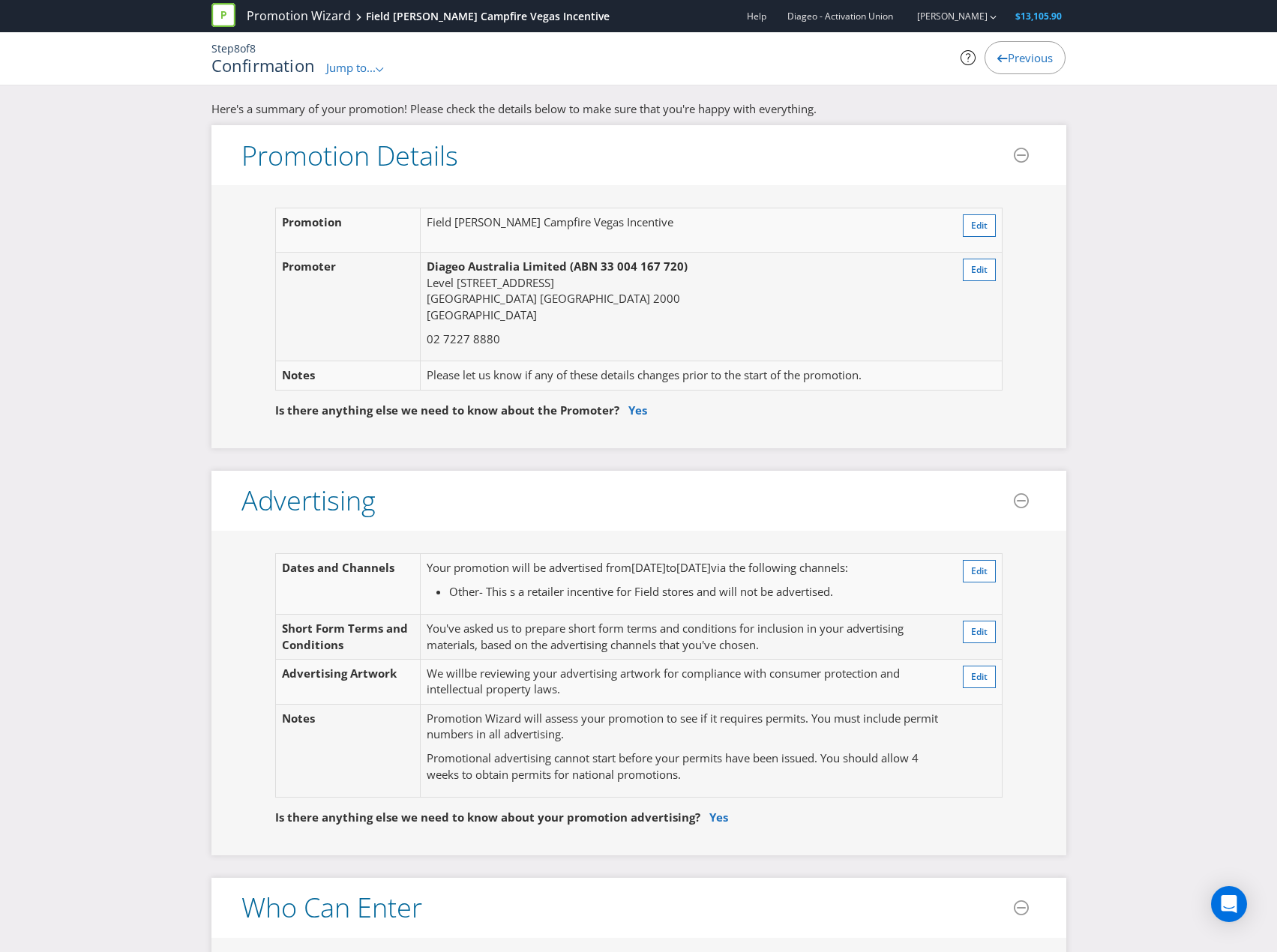
click at [1029, 65] on span "Previous" at bounding box center [1031, 57] width 45 height 15
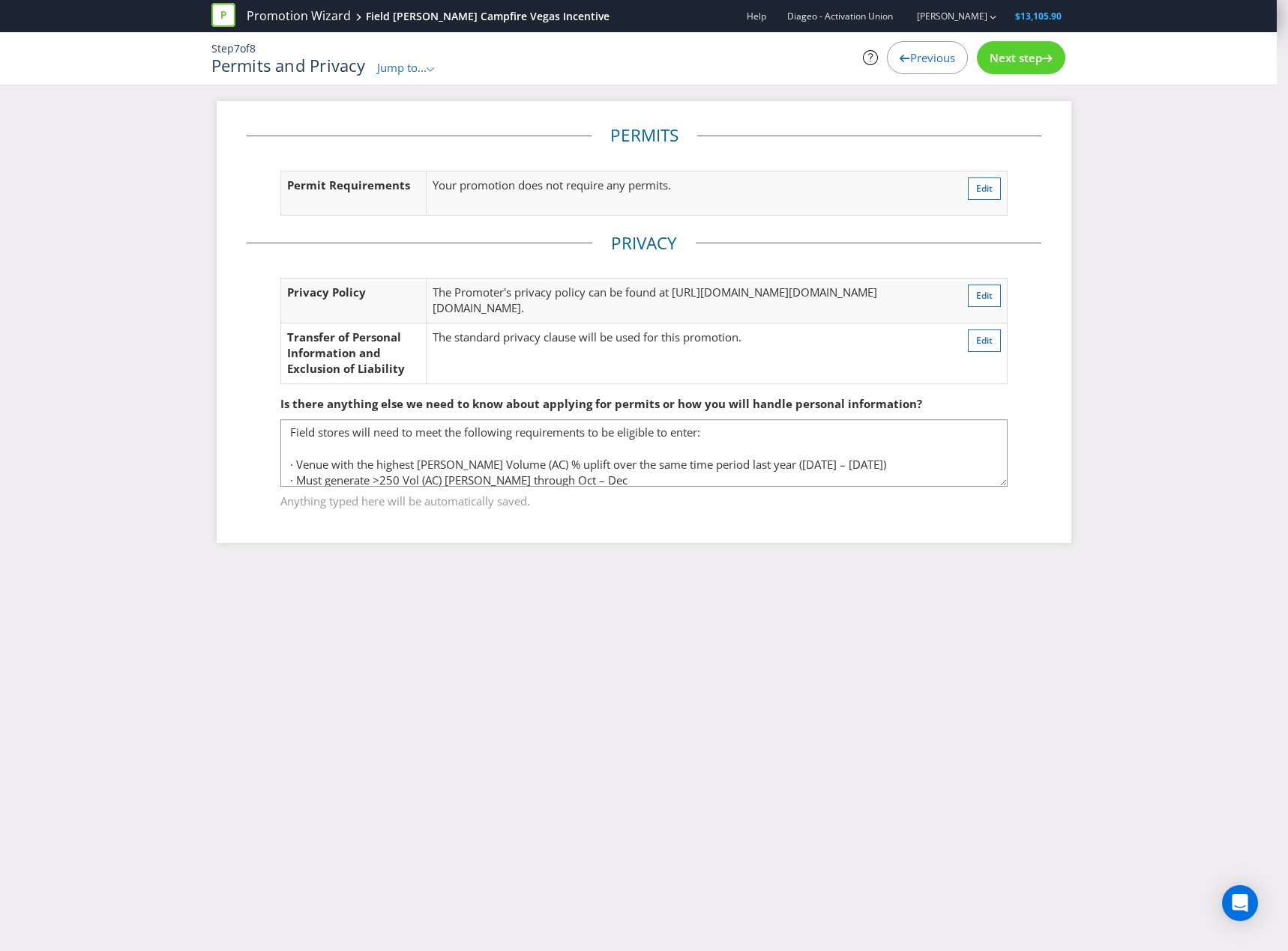
click at [1028, 65] on span "Next step" at bounding box center [1015, 57] width 53 height 15
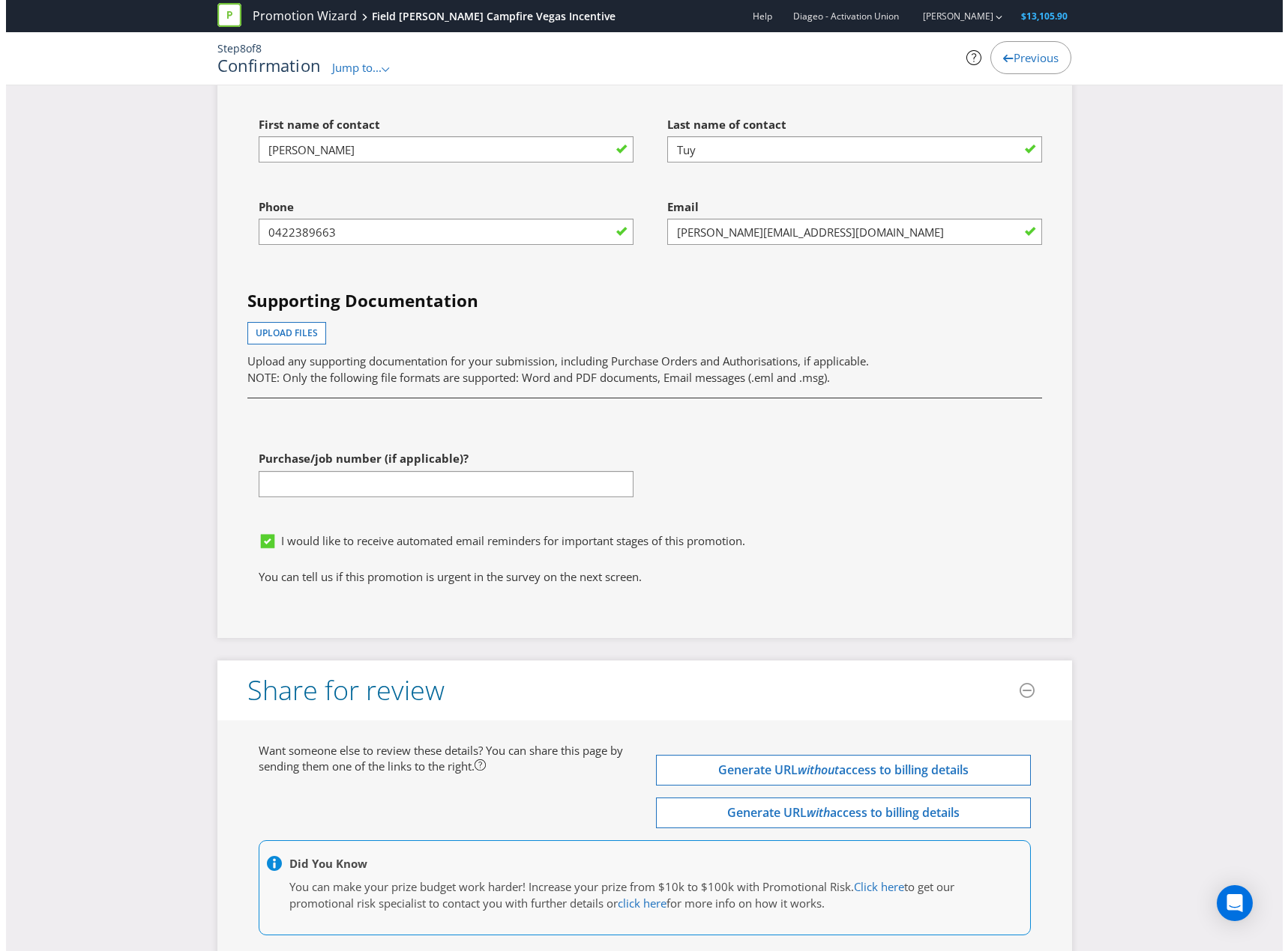
scroll to position [4507, 0]
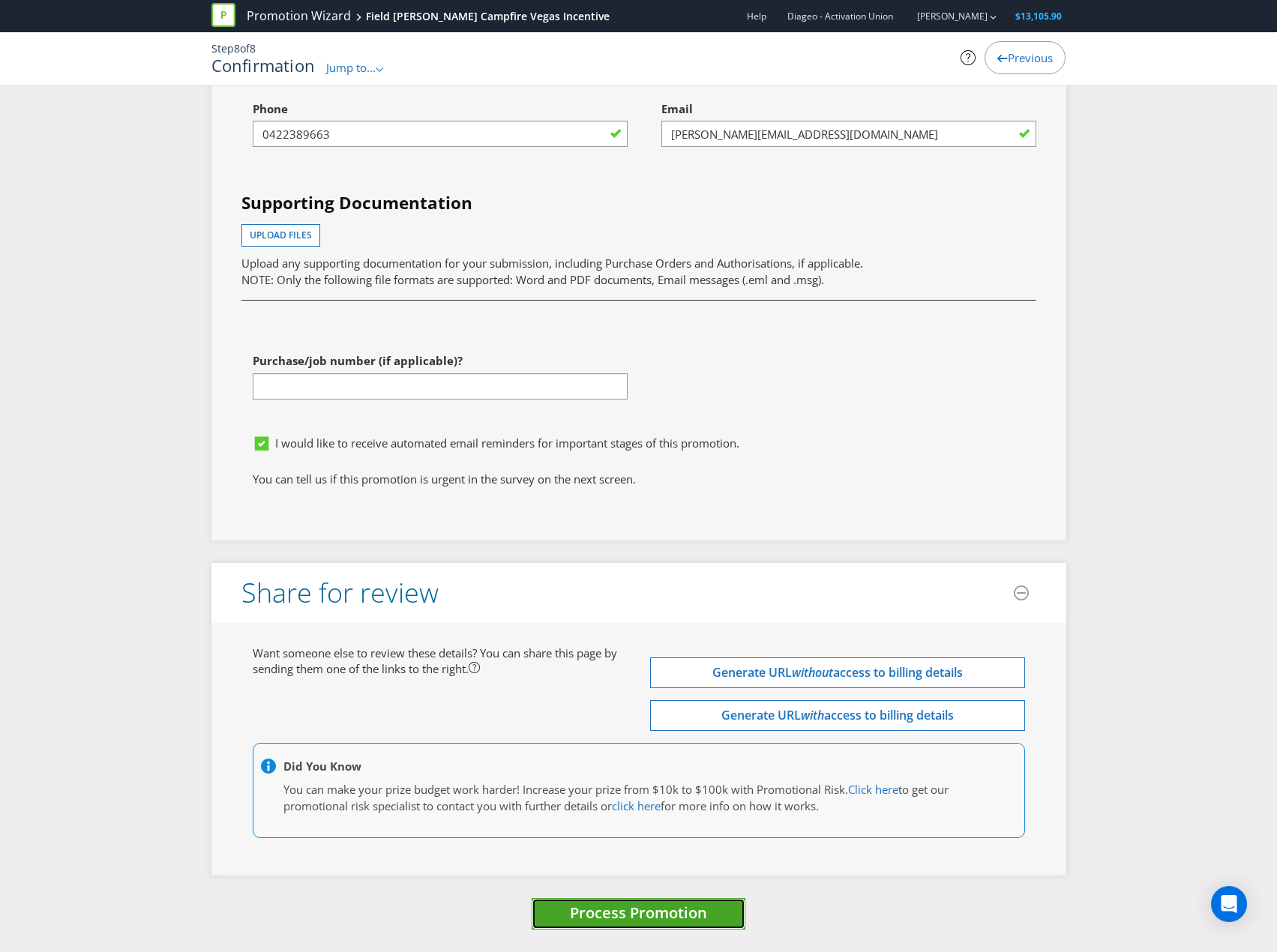
click at [686, 907] on span "Process Promotion" at bounding box center [638, 913] width 137 height 20
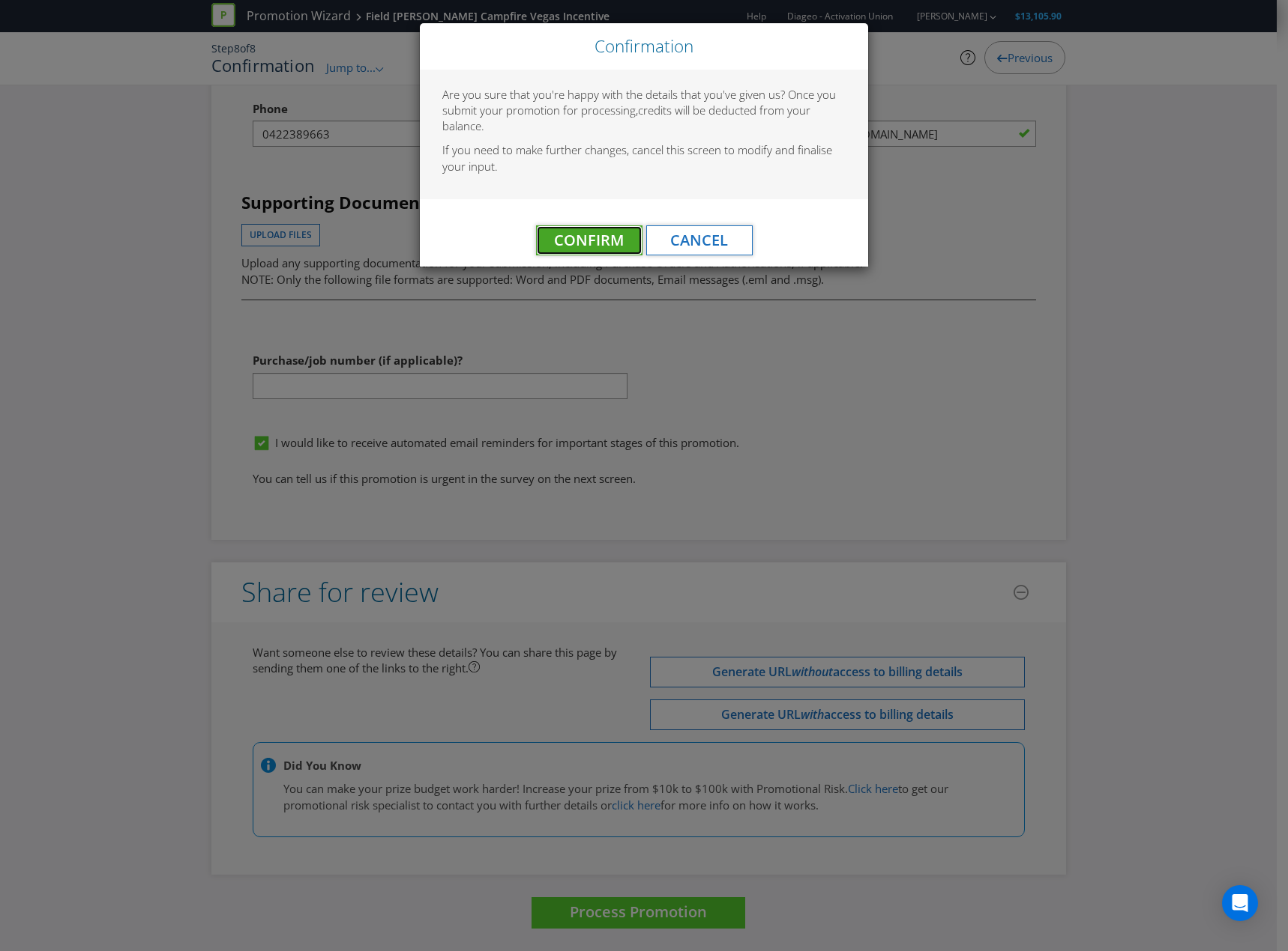
click at [547, 237] on button "Confirm" at bounding box center [588, 241] width 106 height 30
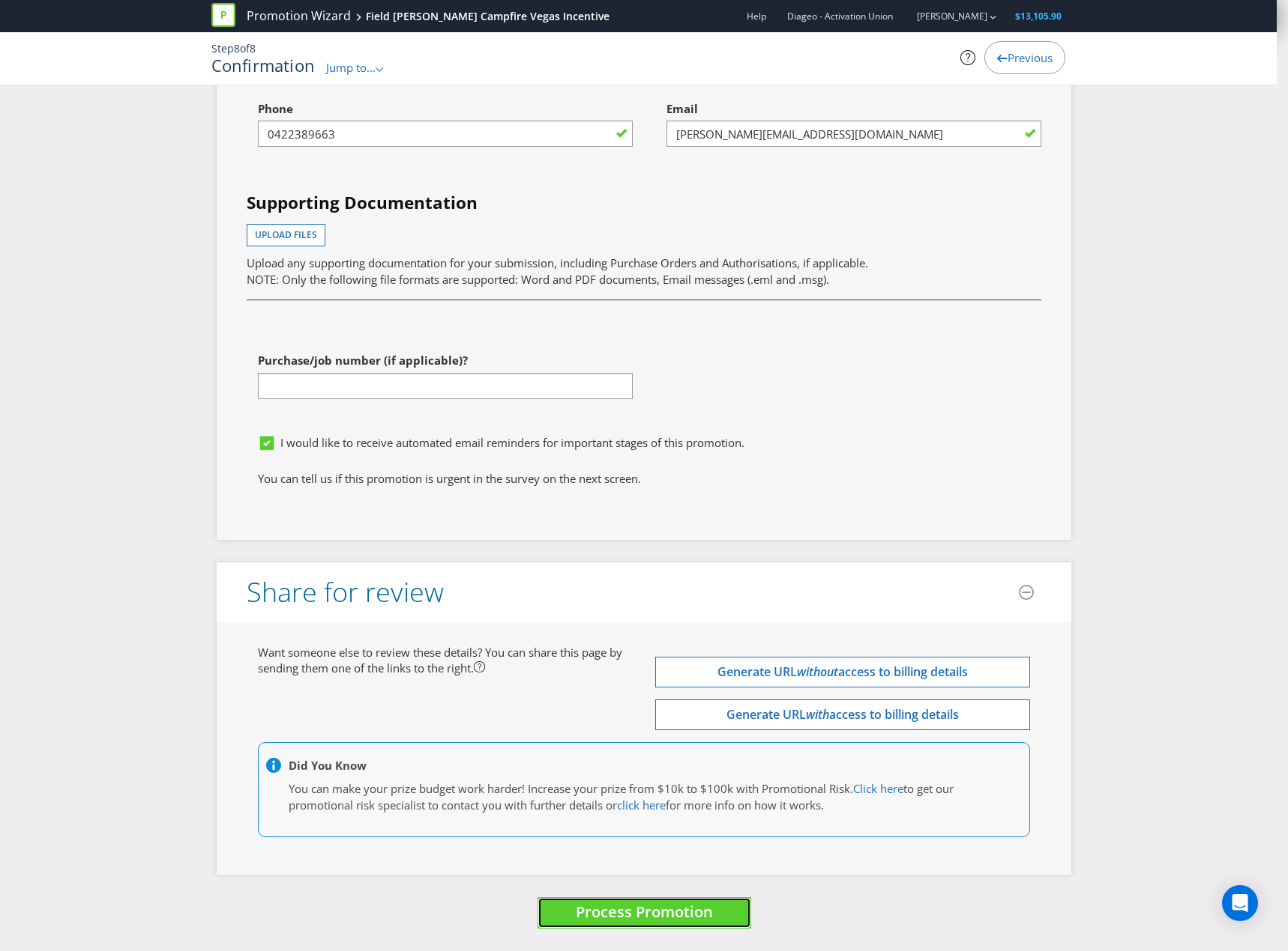
scroll to position [0, 0]
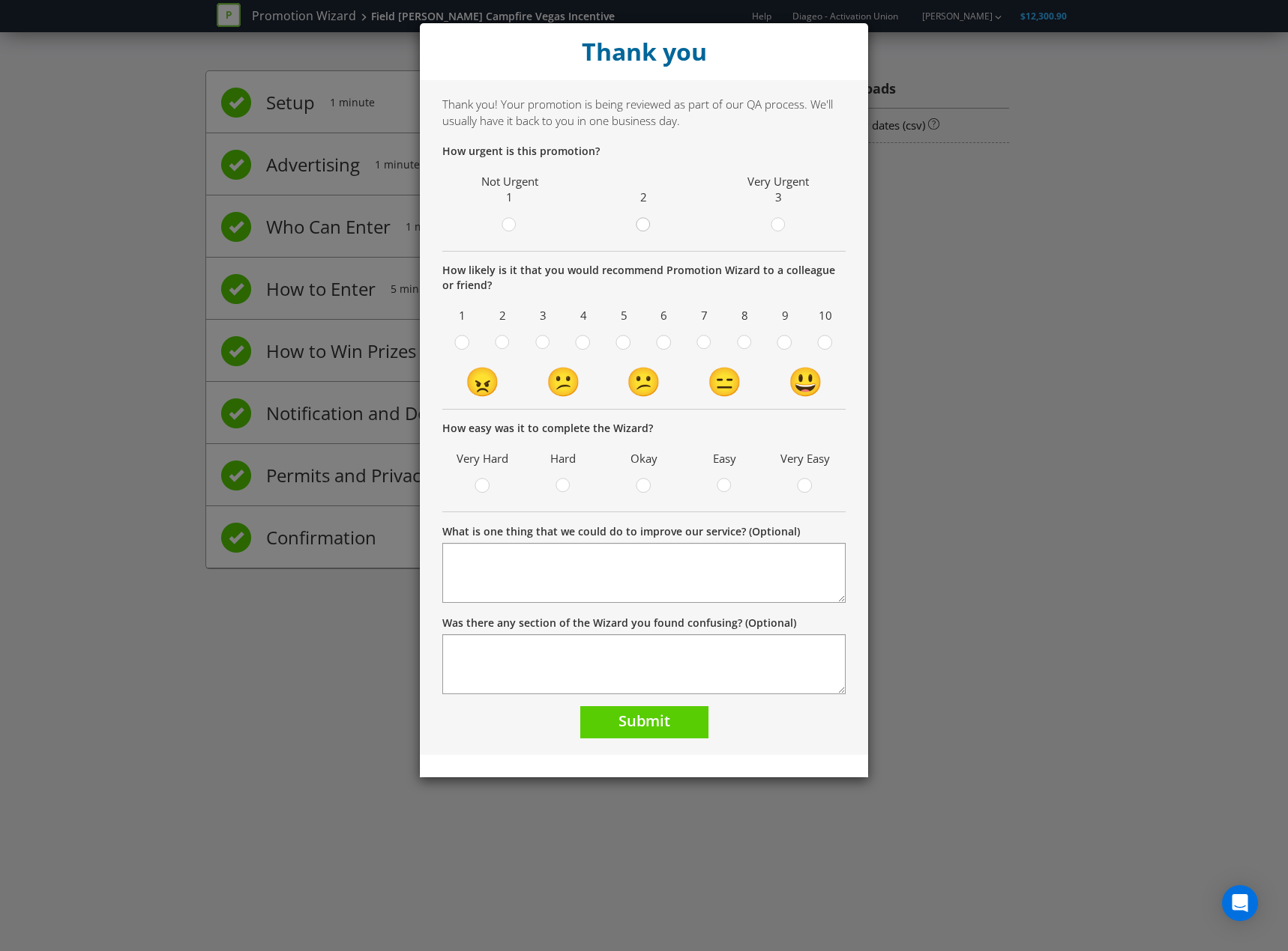
click at [643, 222] on div at bounding box center [644, 220] width 7 height 7
click at [0, 0] on input "radio" at bounding box center [0, 0] width 0 height 0
click at [788, 218] on label at bounding box center [778, 227] width 26 height 18
click at [0, 0] on input "radio" at bounding box center [0, 0] width 0 height 0
click at [675, 345] on span at bounding box center [675, 345] width 3 height 14
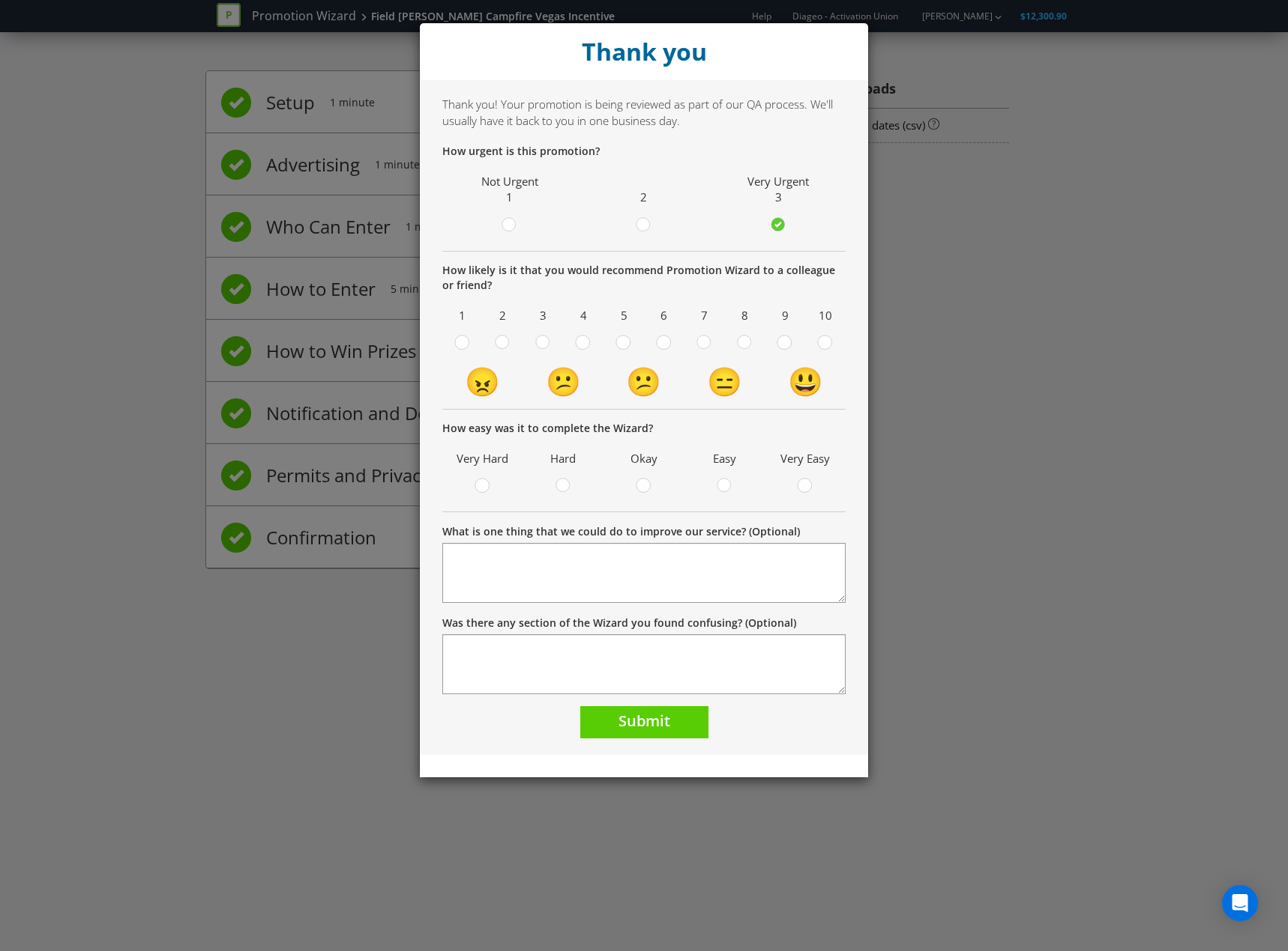
click at [0, 0] on input "radio" at bounding box center [0, 0] width 0 height 0
click at [715, 486] on label at bounding box center [725, 487] width 26 height 18
click at [0, 0] on input "radio" at bounding box center [0, 0] width 0 height 0
click at [608, 726] on button "Submit" at bounding box center [644, 722] width 128 height 32
